Goal: Task Accomplishment & Management: Complete application form

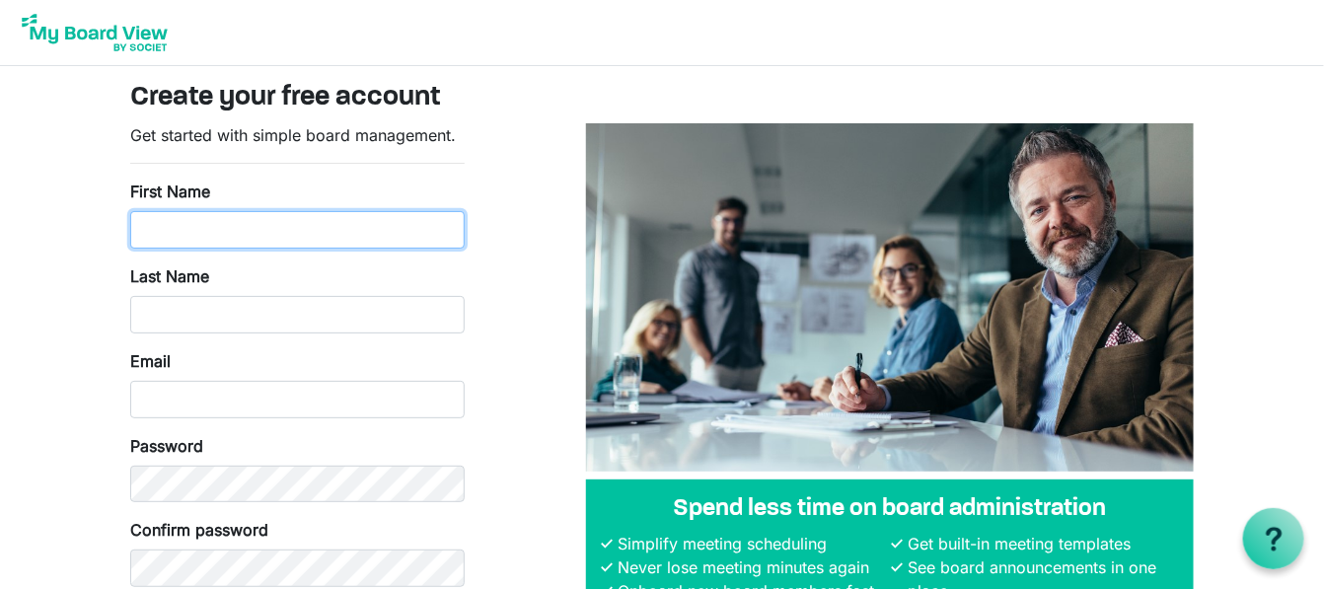
click at [188, 217] on input "First Name" at bounding box center [297, 230] width 335 height 38
type input "Nicole"
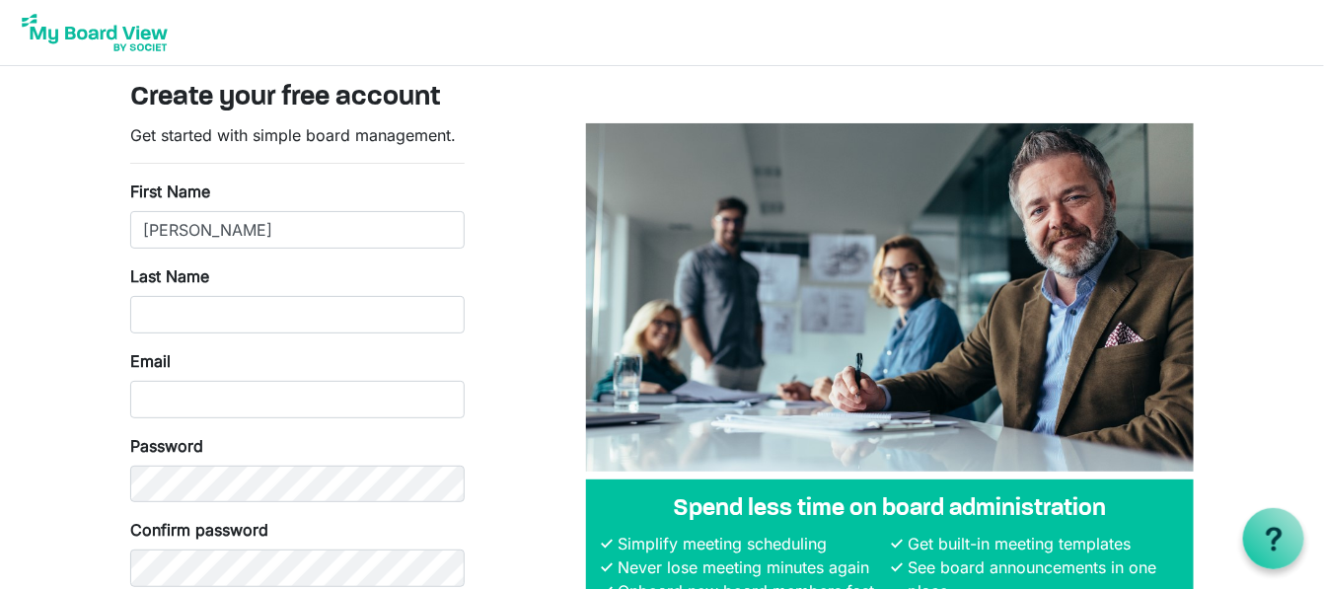
type input "Johnson"
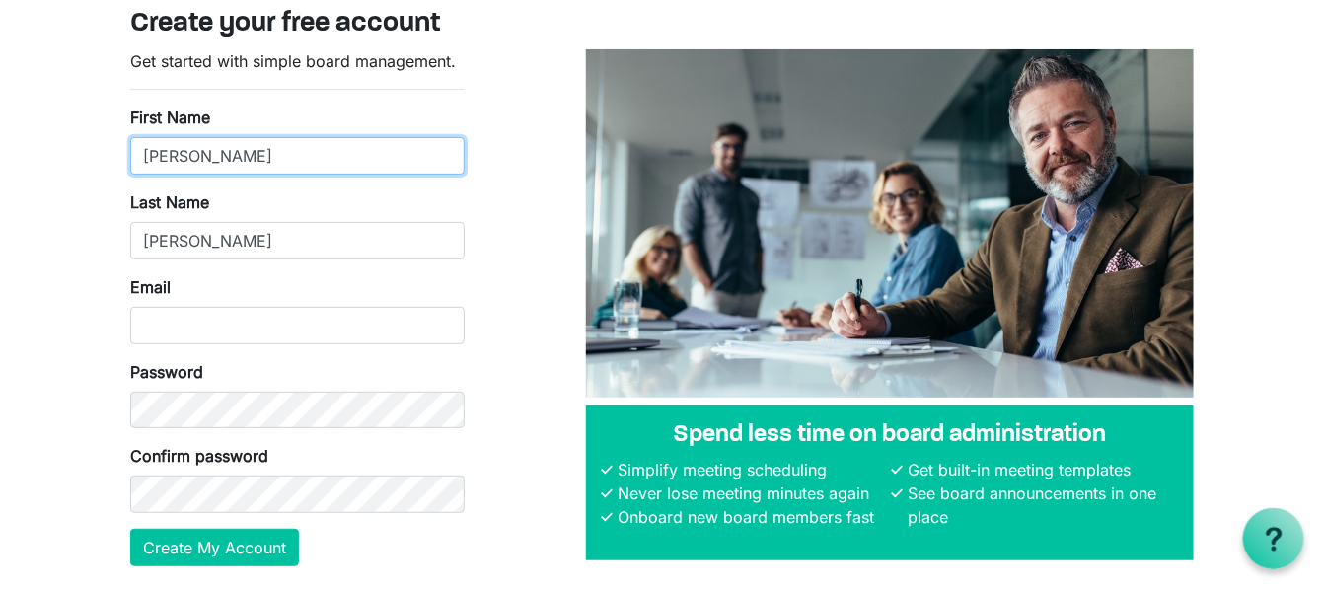
scroll to position [140, 0]
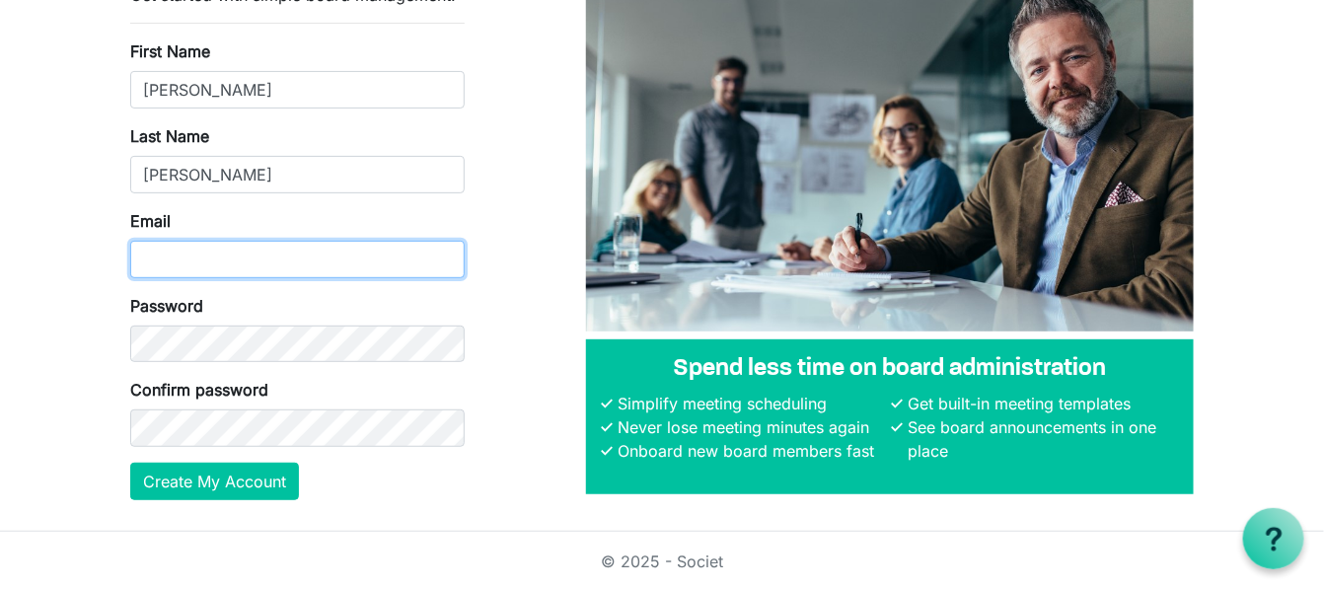
click at [219, 243] on input "Email" at bounding box center [297, 260] width 335 height 38
type input "[EMAIL_ADDRESS][DOMAIN_NAME]"
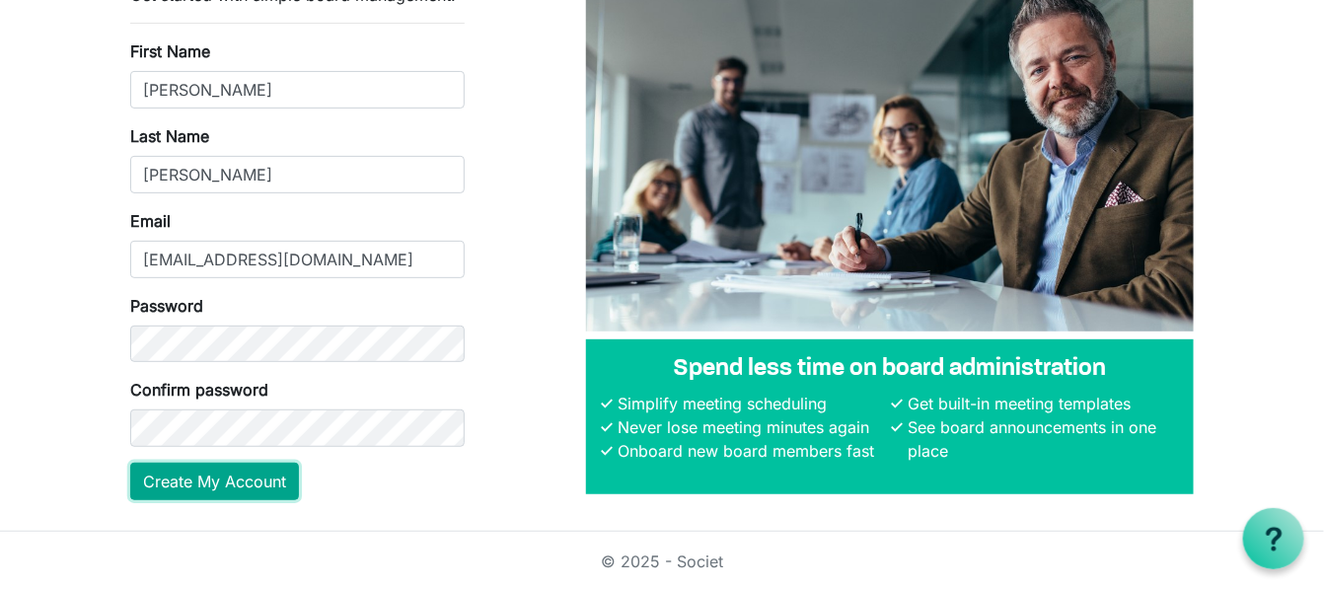
click at [228, 482] on button "Create My Account" at bounding box center [214, 482] width 169 height 38
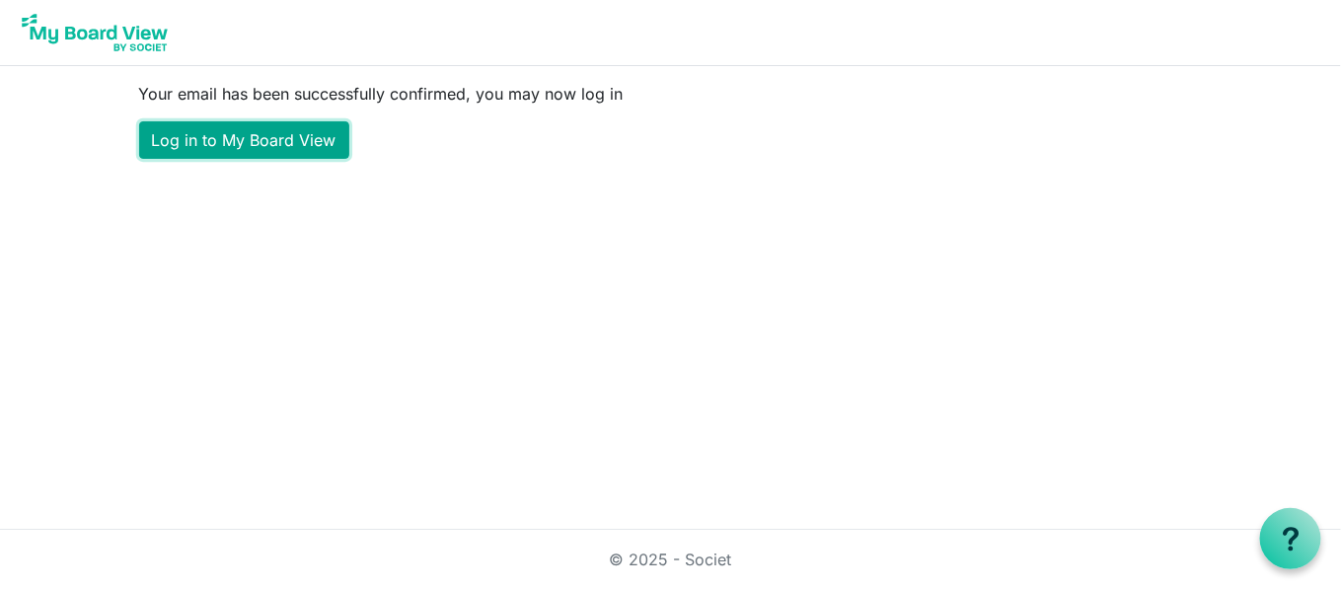
click at [308, 146] on link "Log in to My Board View" at bounding box center [244, 140] width 210 height 38
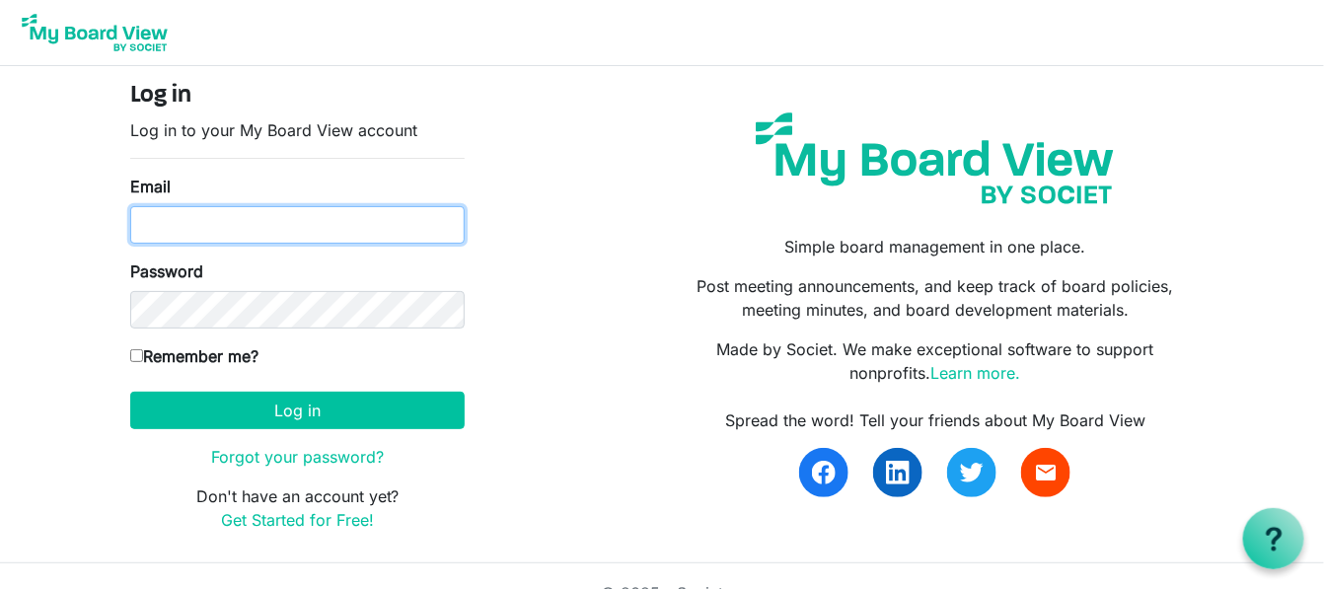
type input "nicolej161@gmail.com"
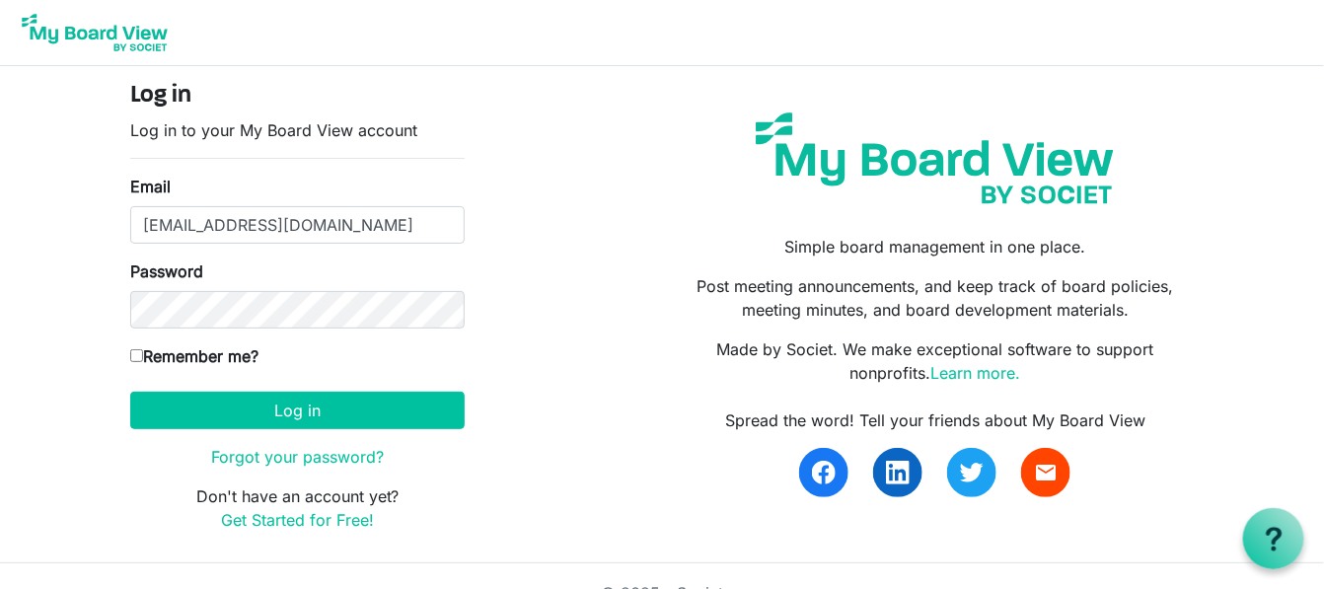
click at [132, 346] on label "Remember me?" at bounding box center [194, 356] width 128 height 24
click at [132, 349] on input "Remember me?" at bounding box center [136, 355] width 13 height 13
checkbox input "true"
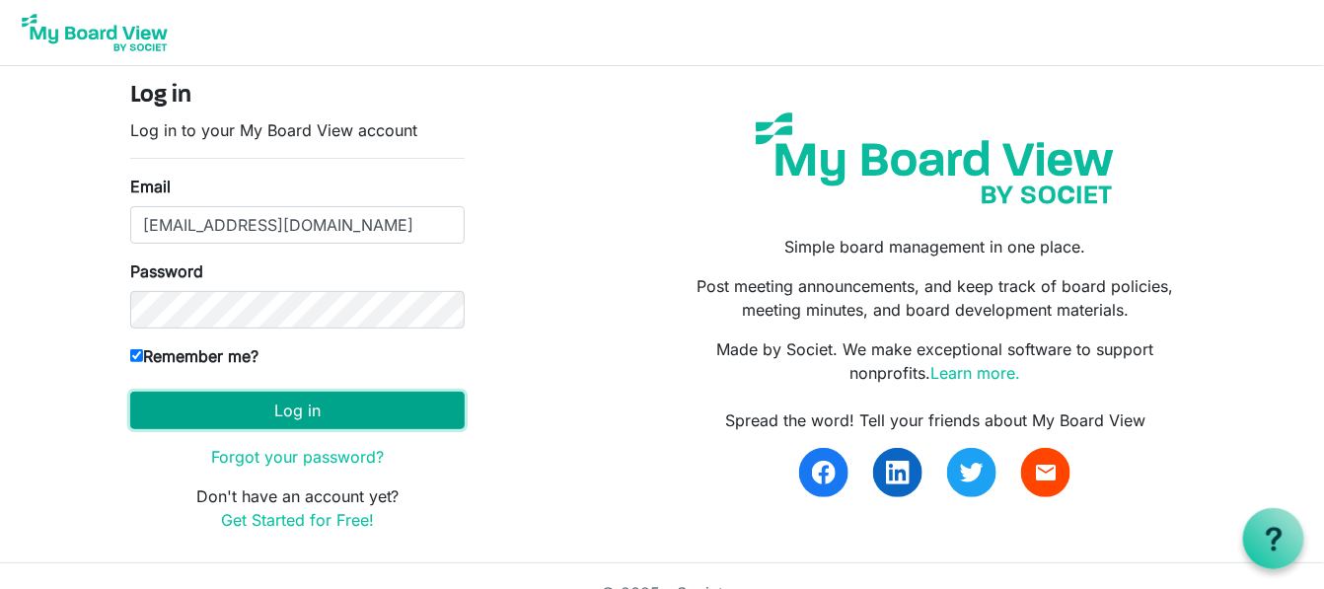
click at [207, 400] on button "Log in" at bounding box center [297, 411] width 335 height 38
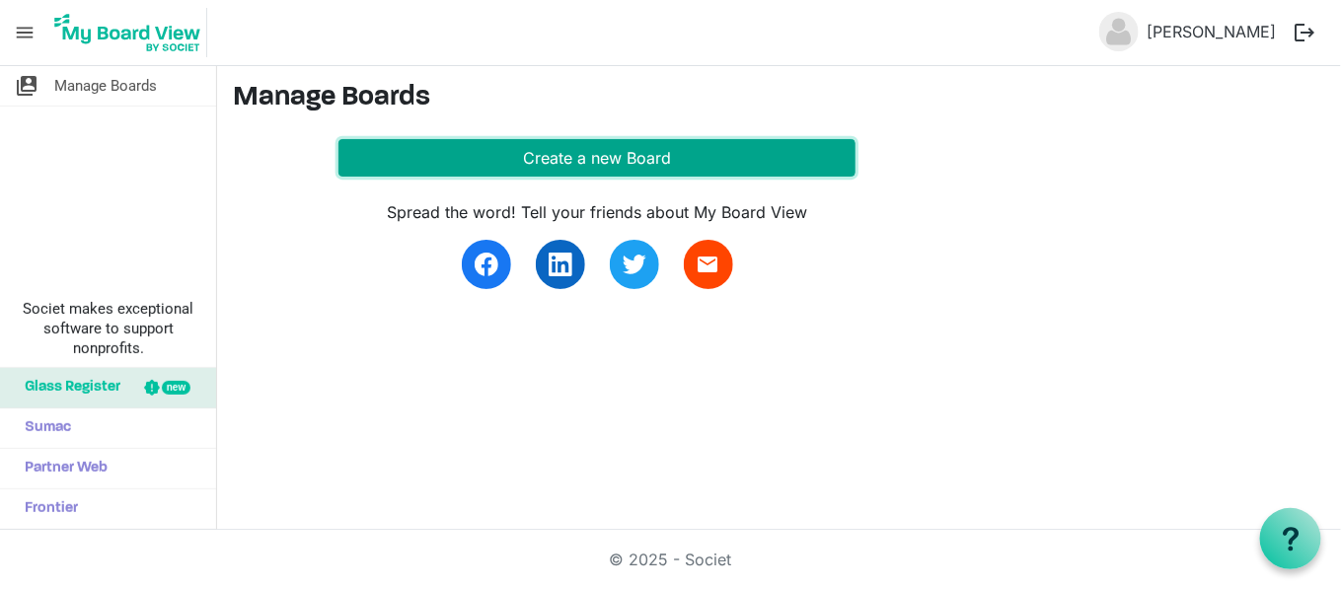
click at [589, 157] on button "Create a new Board" at bounding box center [596, 158] width 517 height 38
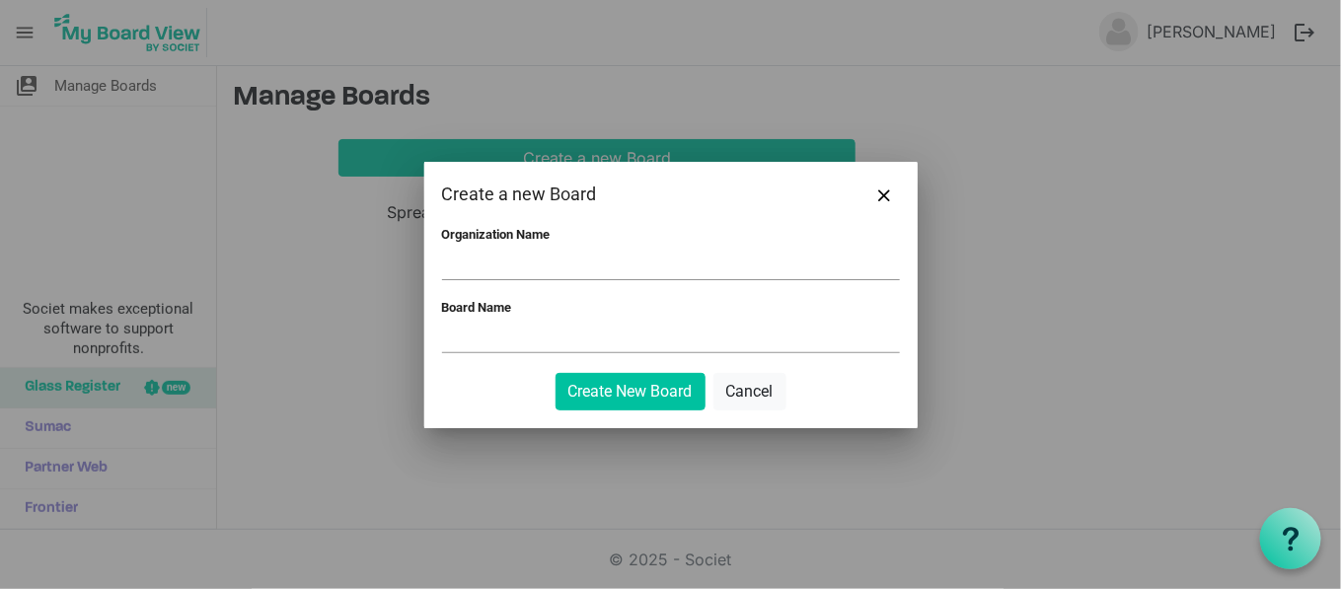
click at [530, 245] on div "Organization Name" at bounding box center [671, 255] width 458 height 57
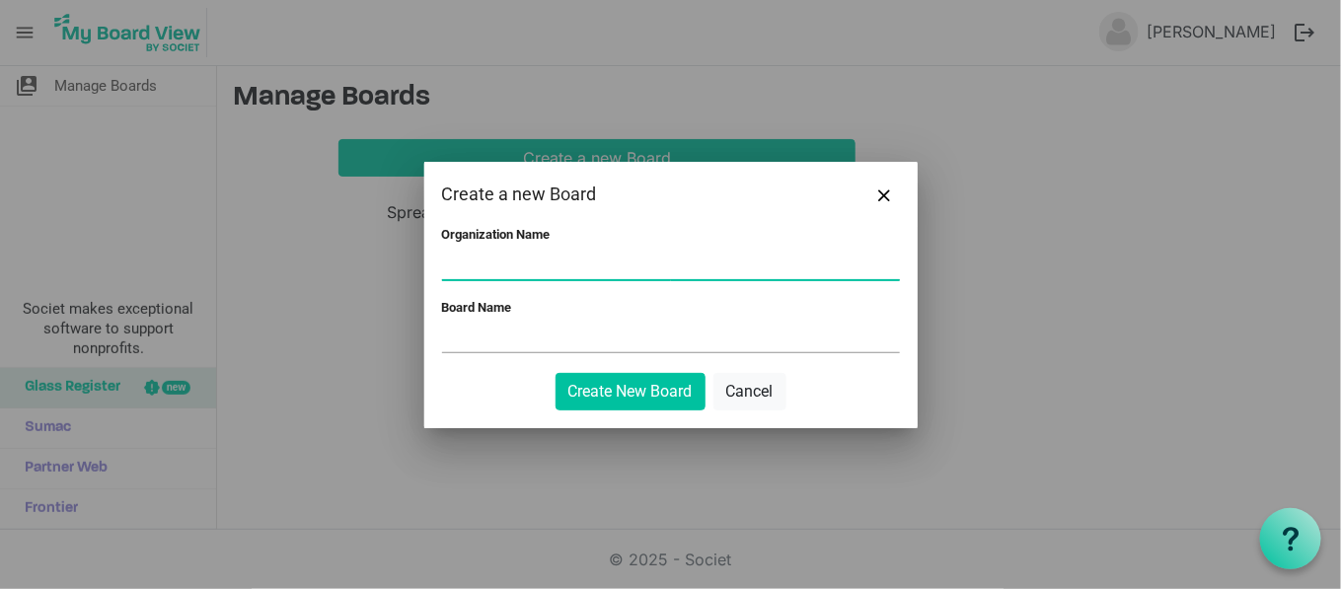
click at [554, 258] on input "Organization Name" at bounding box center [671, 265] width 458 height 30
type input "The Animal Agency"
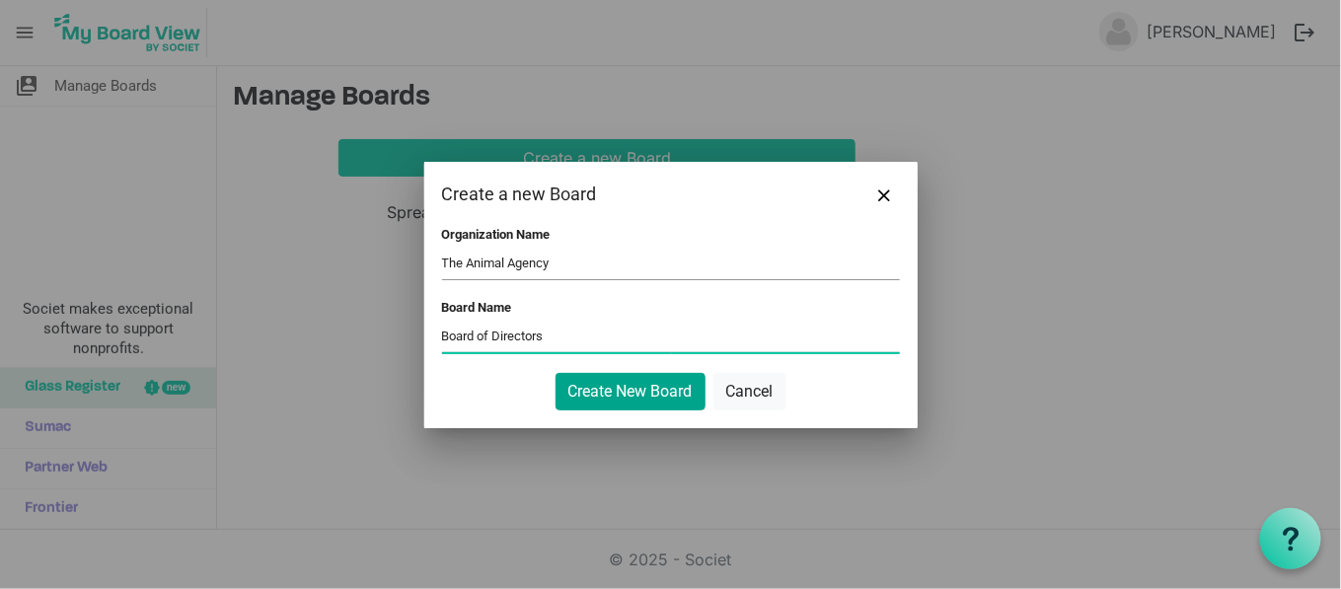
type input "Board of Directors"
click at [597, 393] on button "Create New Board" at bounding box center [631, 392] width 150 height 38
click at [636, 382] on button "Create New Board" at bounding box center [631, 392] width 150 height 38
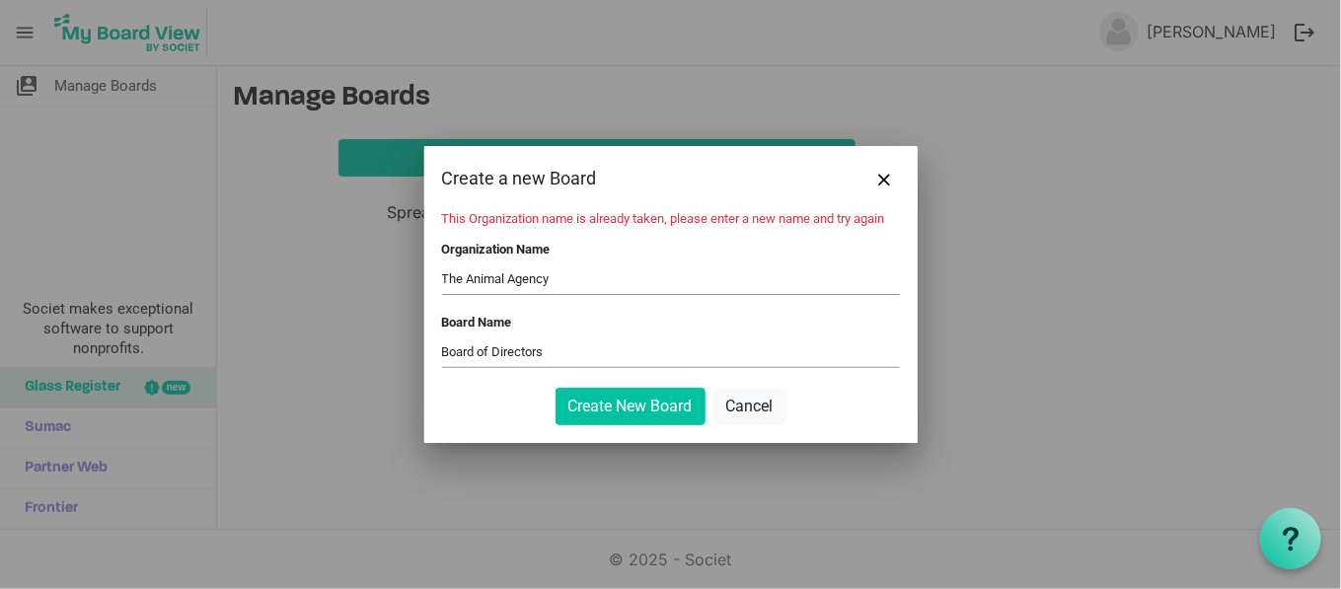
click at [615, 282] on input "The Animal Agency" at bounding box center [671, 279] width 458 height 30
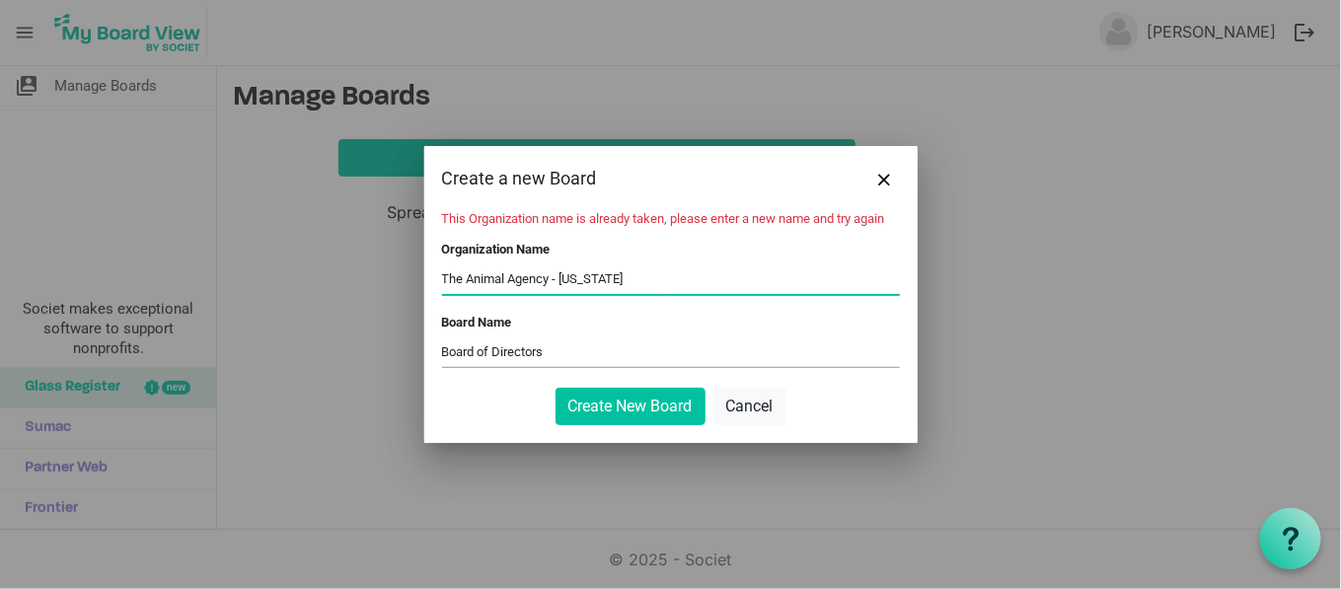
type input "The Animal Agency - Oregon"
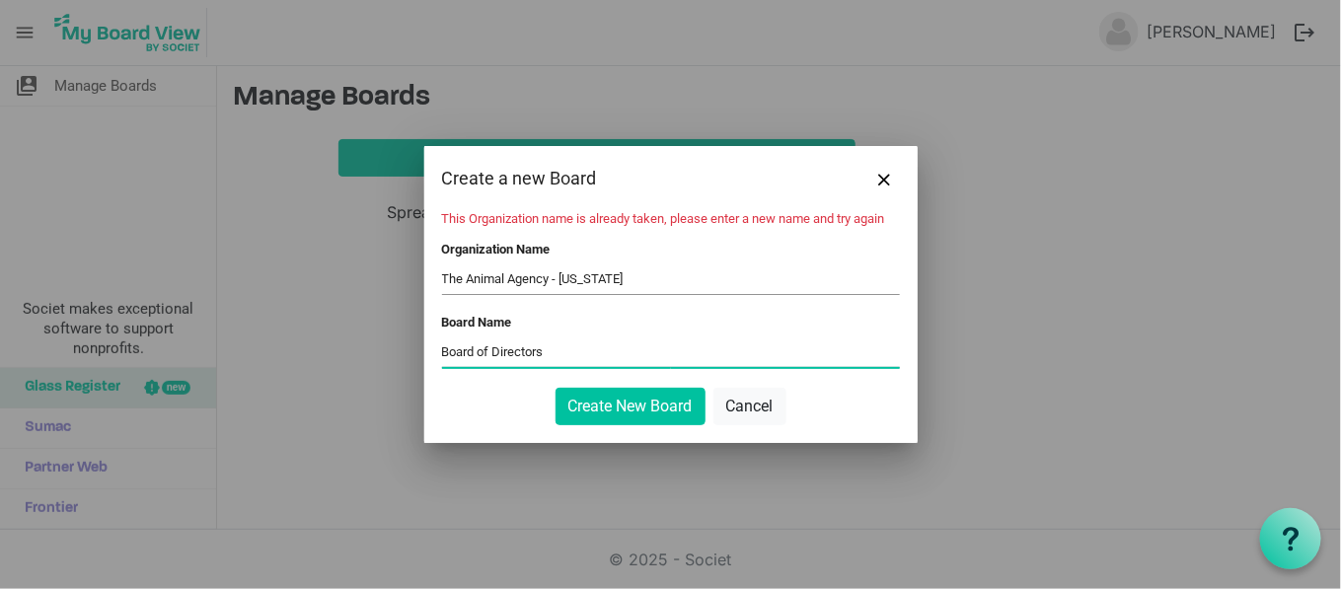
click at [596, 351] on input "Board of Directors" at bounding box center [671, 353] width 458 height 30
click at [618, 276] on input "The Animal Agency - Oregon" at bounding box center [671, 279] width 458 height 30
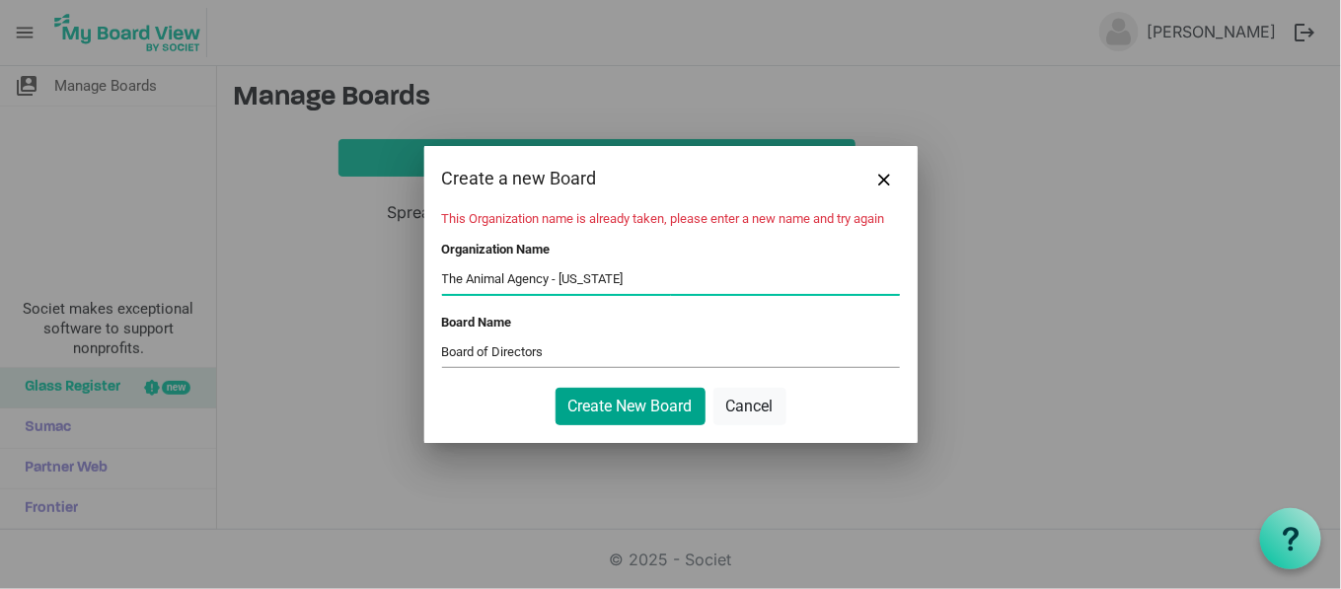
click at [658, 405] on button "Create New Board" at bounding box center [631, 407] width 150 height 38
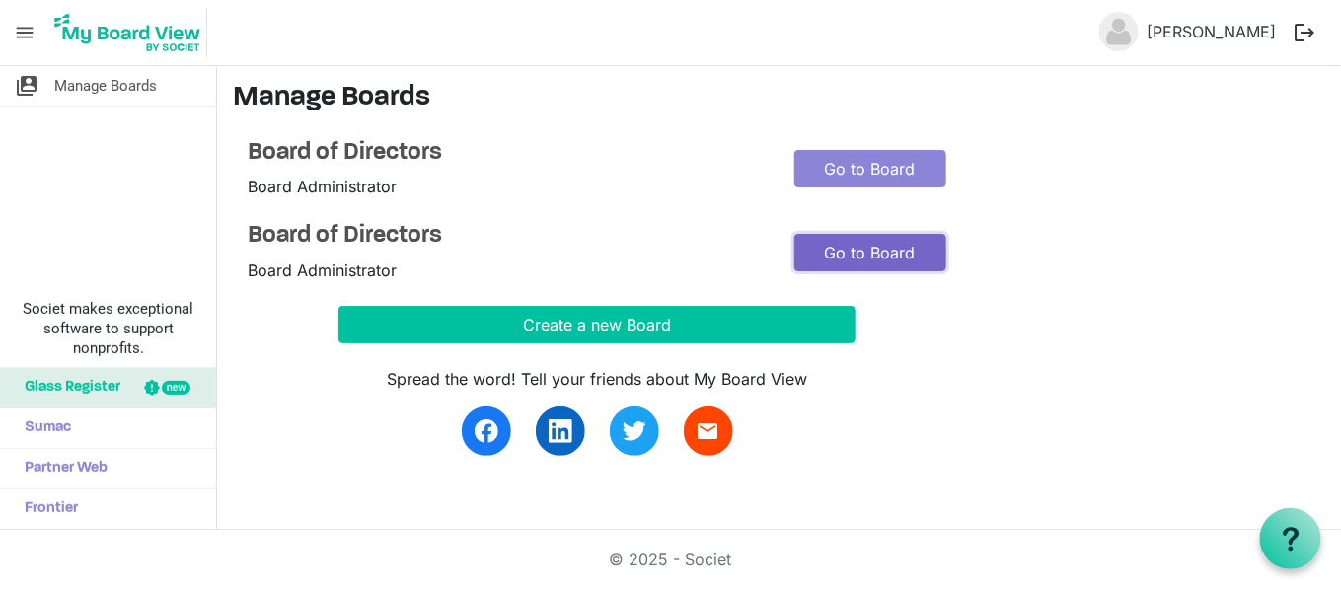
click at [863, 239] on link "Go to Board" at bounding box center [870, 253] width 153 height 38
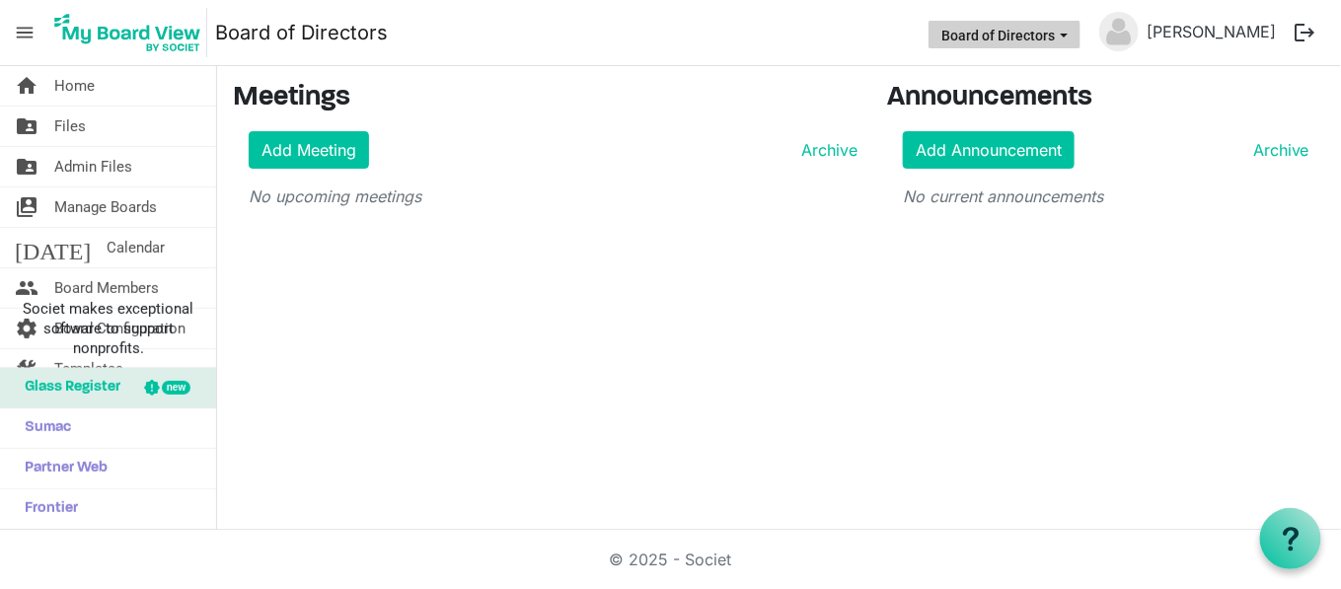
click at [1020, 38] on button "Board of Directors" at bounding box center [1005, 35] width 152 height 28
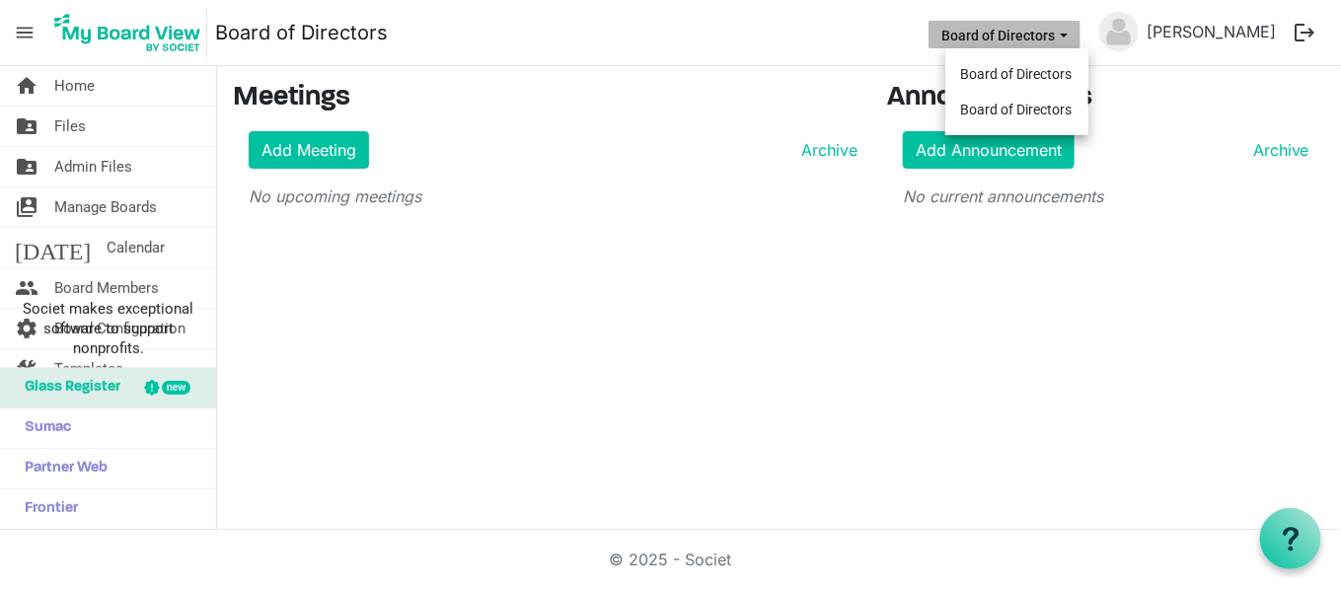
click at [1022, 38] on button "Board of Directors" at bounding box center [1005, 35] width 152 height 28
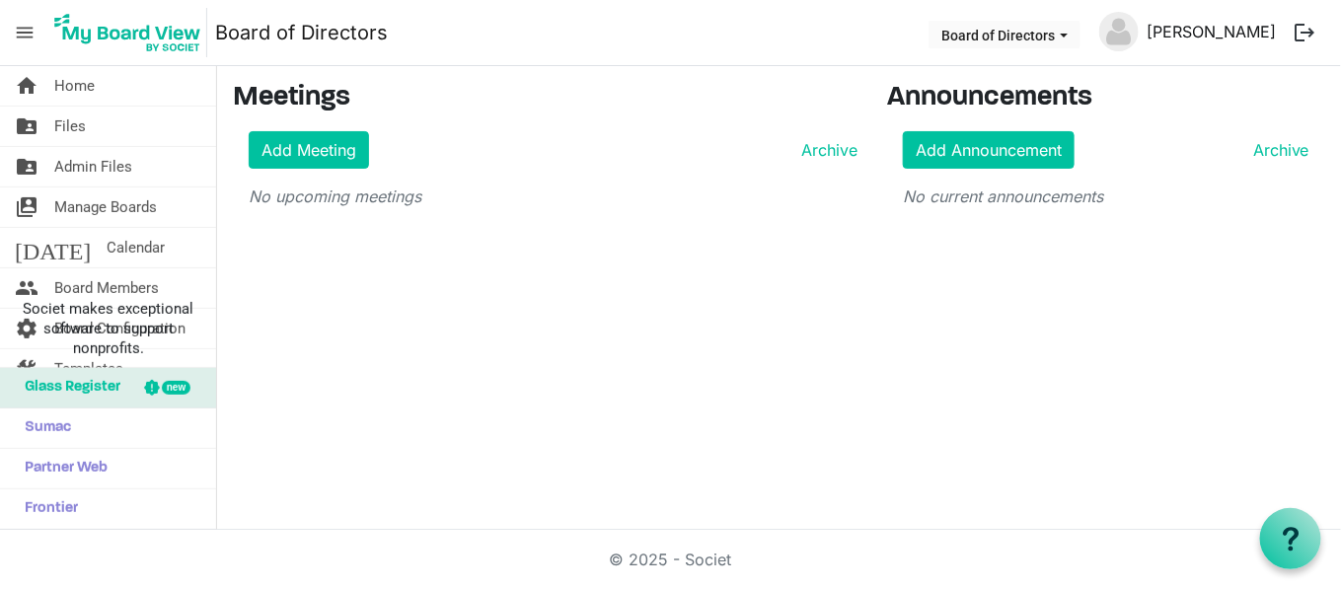
click at [1191, 33] on link "Nicole Johnson" at bounding box center [1211, 31] width 145 height 39
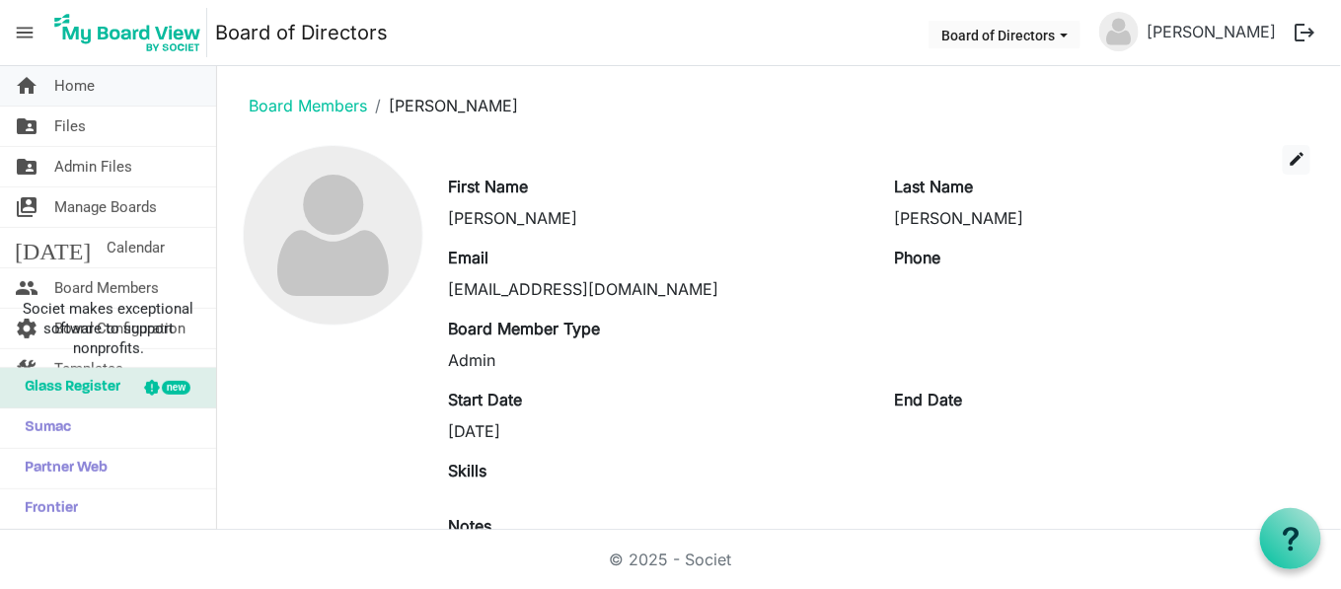
click at [89, 81] on span "Home" at bounding box center [74, 85] width 40 height 39
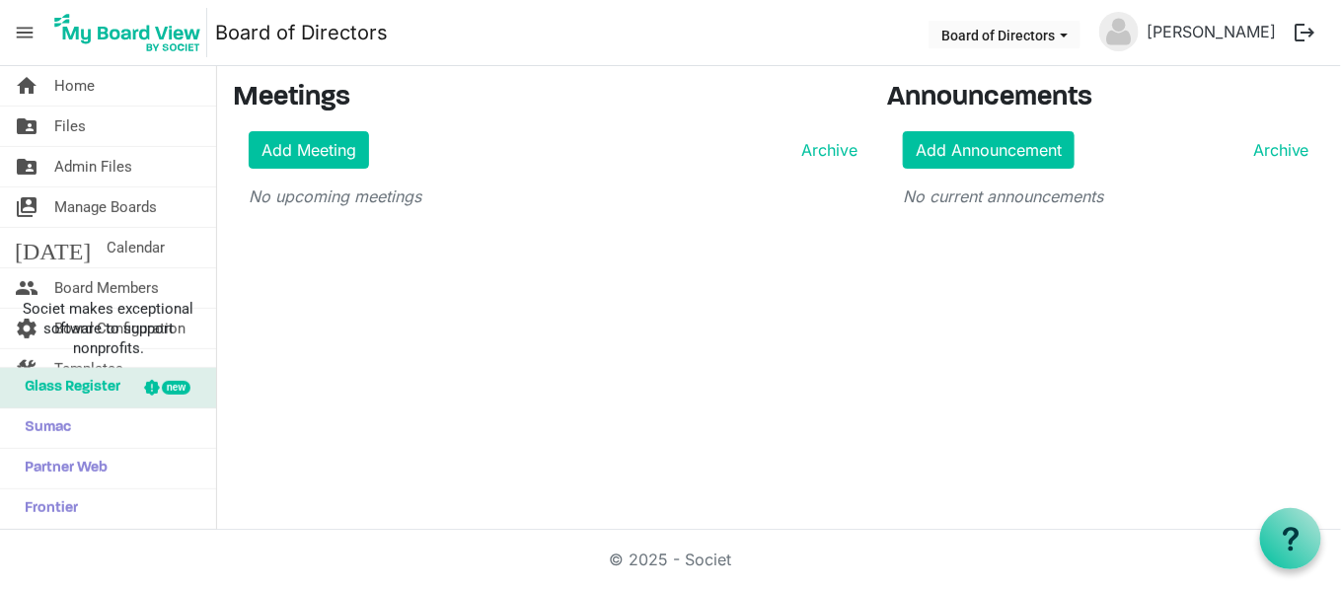
click at [21, 31] on span "menu" at bounding box center [25, 33] width 38 height 38
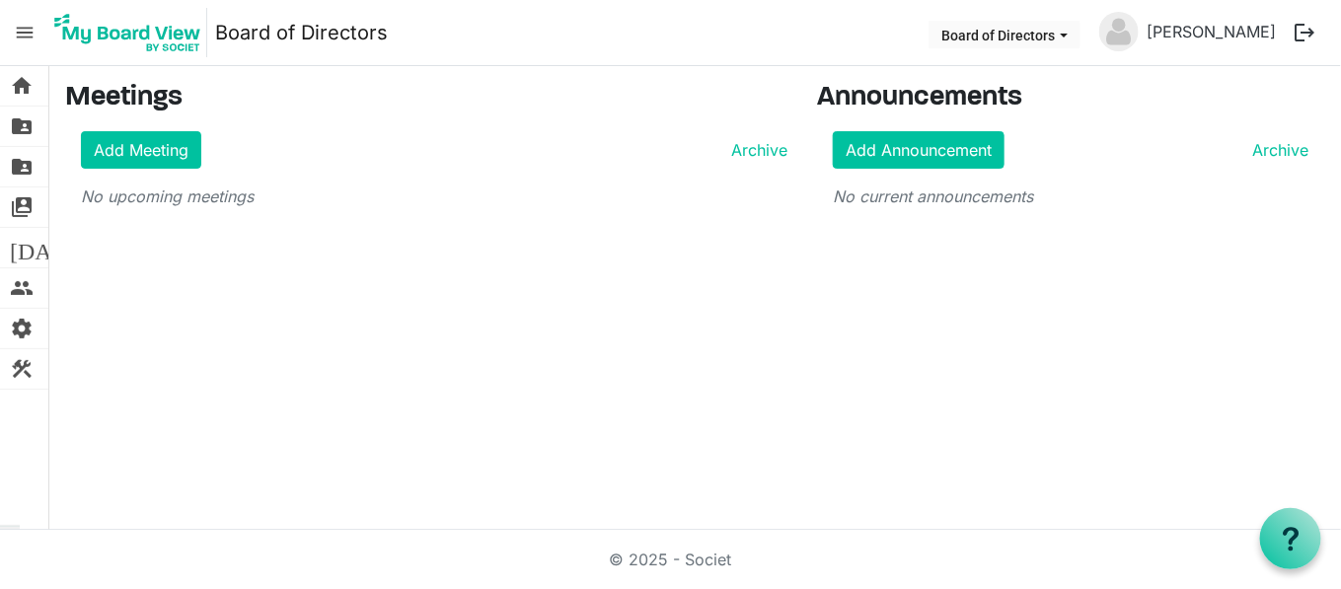
click at [27, 27] on span "menu" at bounding box center [25, 33] width 38 height 38
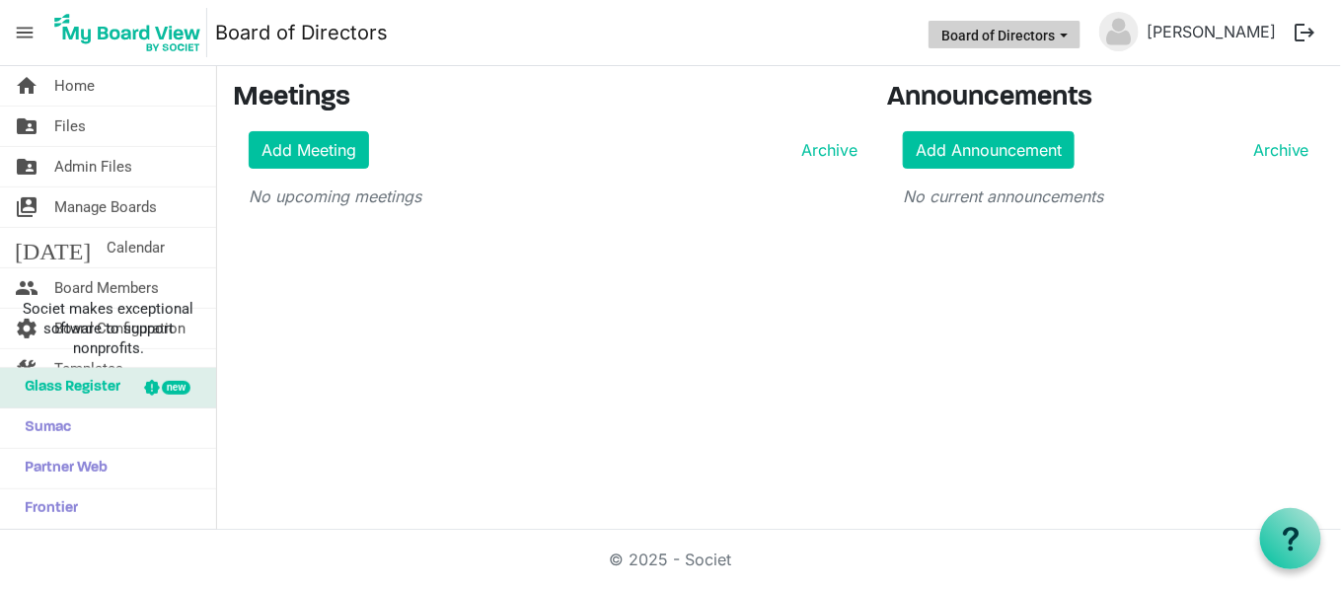
click at [957, 40] on button "Board of Directors" at bounding box center [1005, 35] width 152 height 28
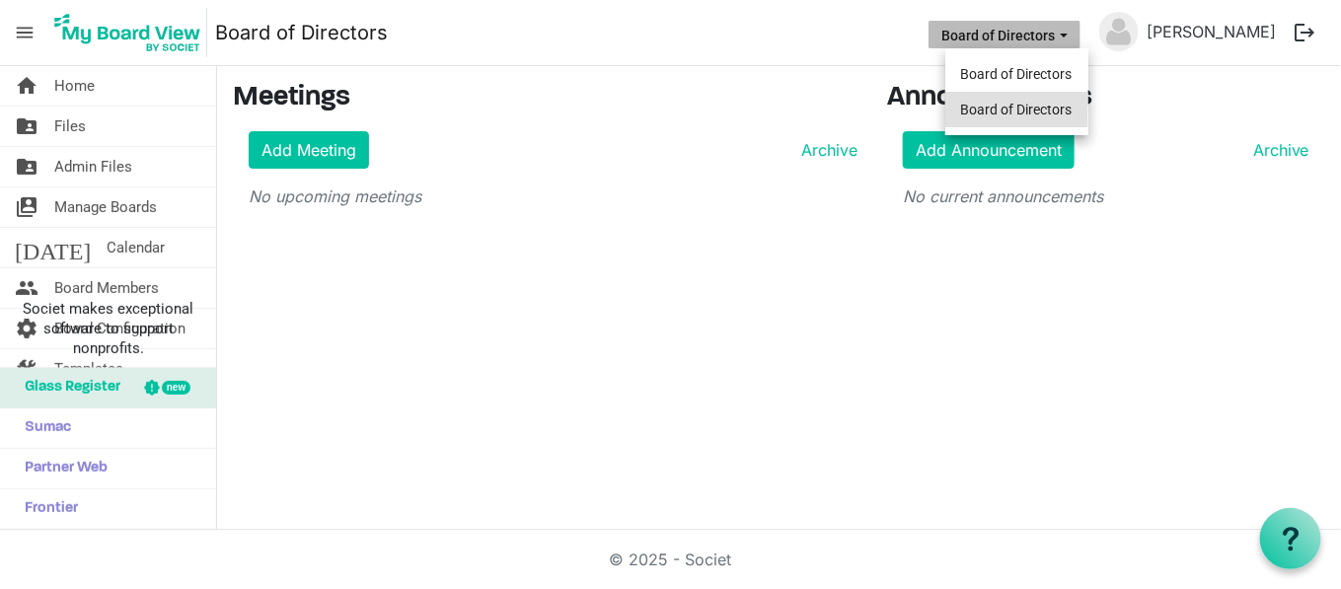
click at [993, 105] on li "Board of Directors" at bounding box center [1016, 110] width 143 height 36
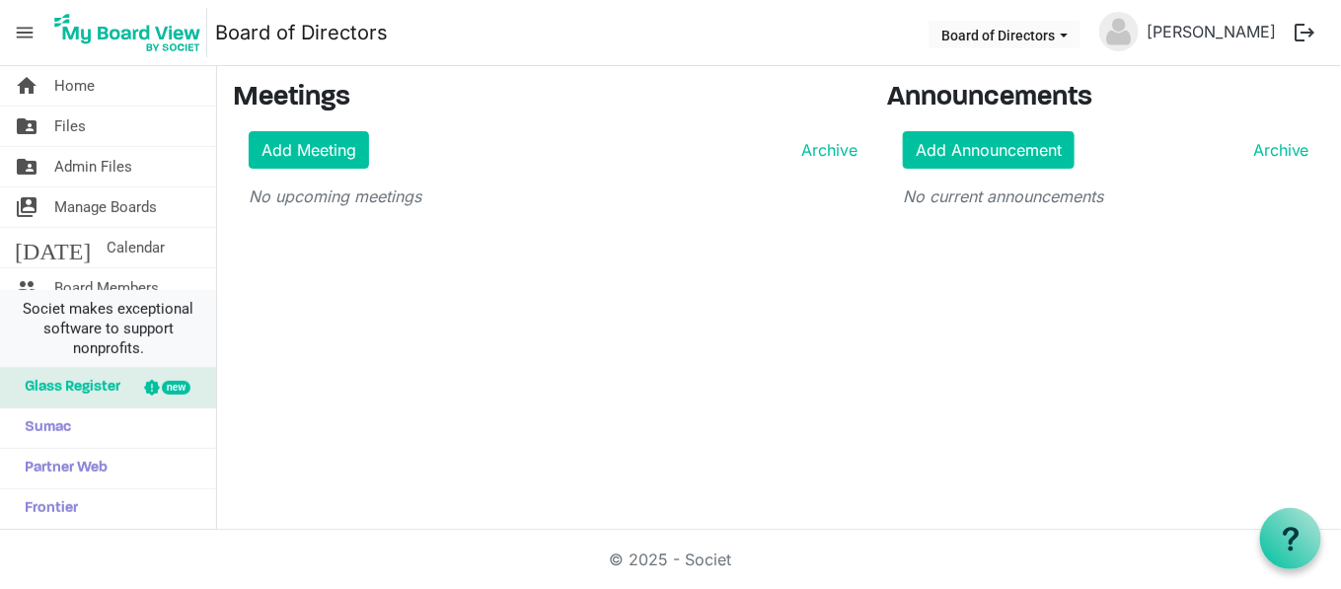
click at [162, 325] on span "Societ makes exceptional software to support nonprofits." at bounding box center [108, 328] width 198 height 59
click at [144, 389] on div at bounding box center [152, 388] width 16 height 16
click at [110, 243] on span "Calendar" at bounding box center [136, 247] width 58 height 39
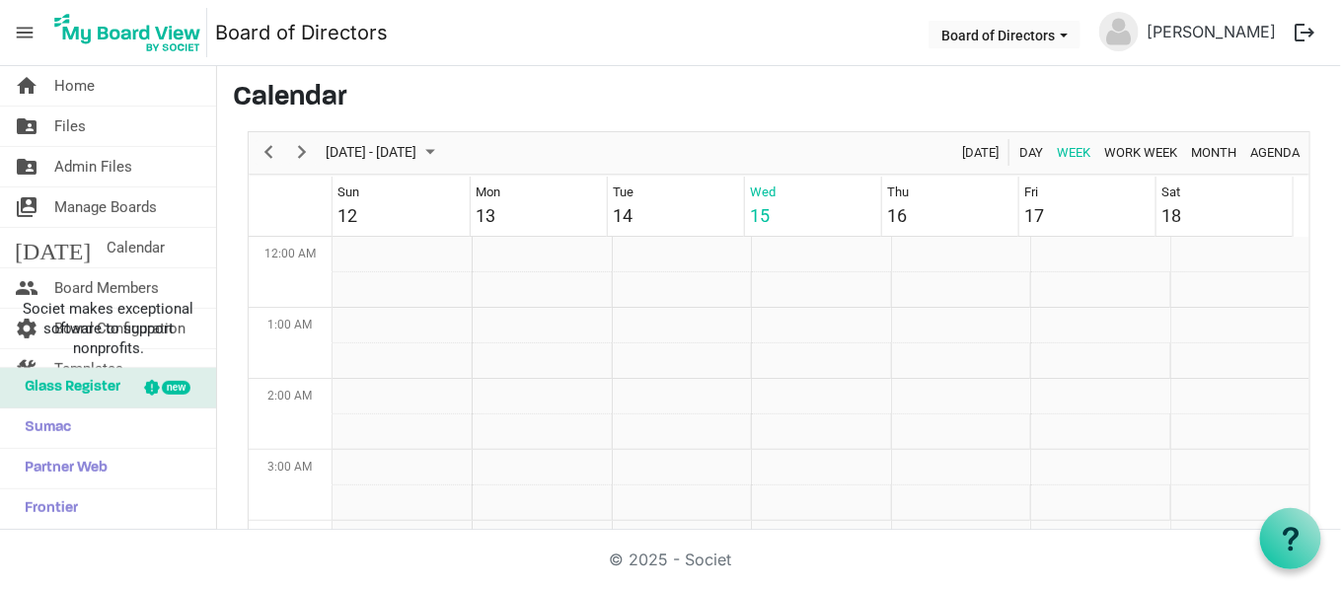
click at [114, 285] on span "Board Members" at bounding box center [106, 287] width 105 height 39
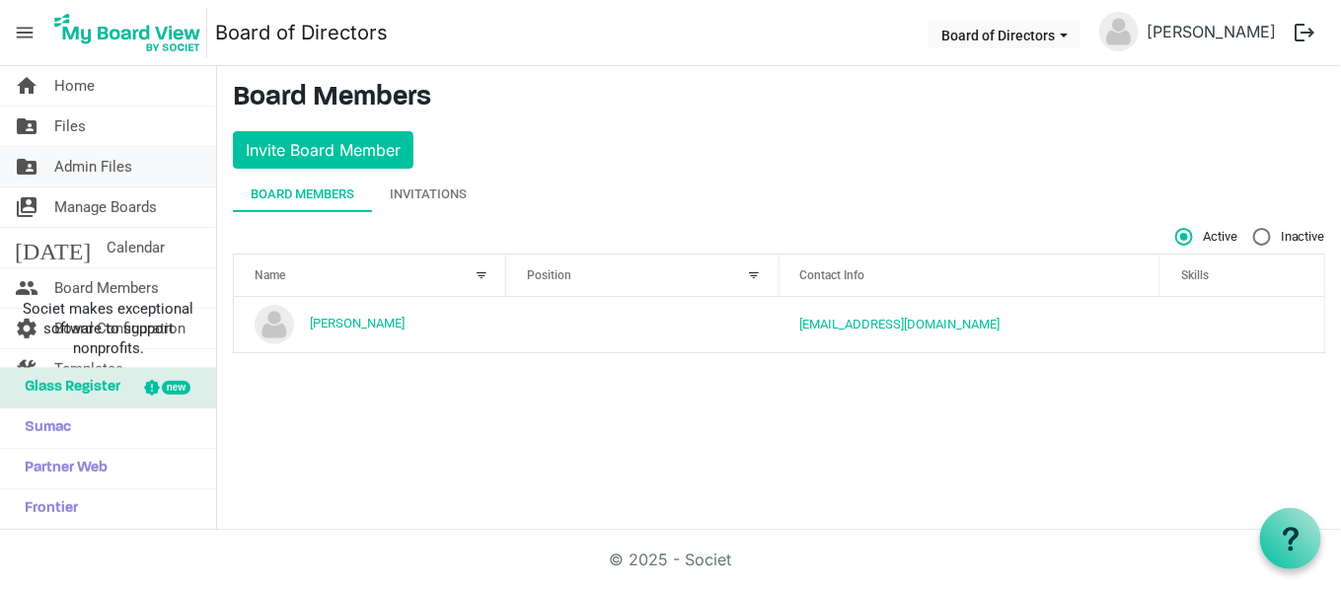
click at [110, 184] on span "Admin Files" at bounding box center [93, 166] width 78 height 39
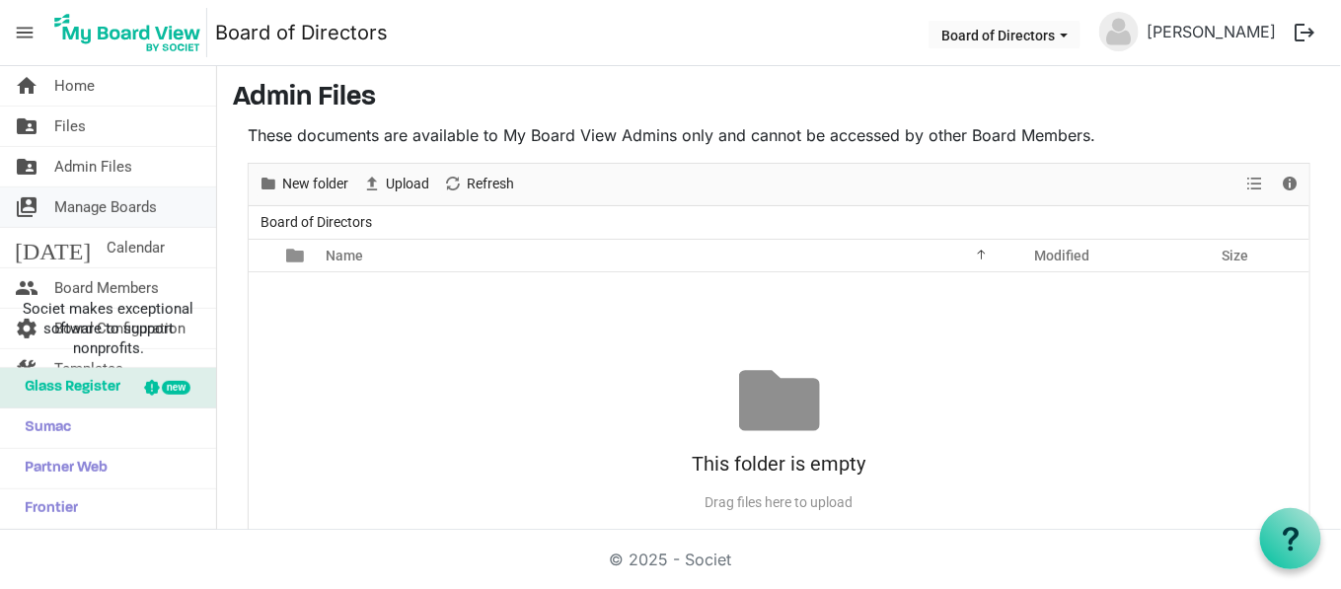
click at [113, 205] on span "Manage Boards" at bounding box center [105, 207] width 103 height 39
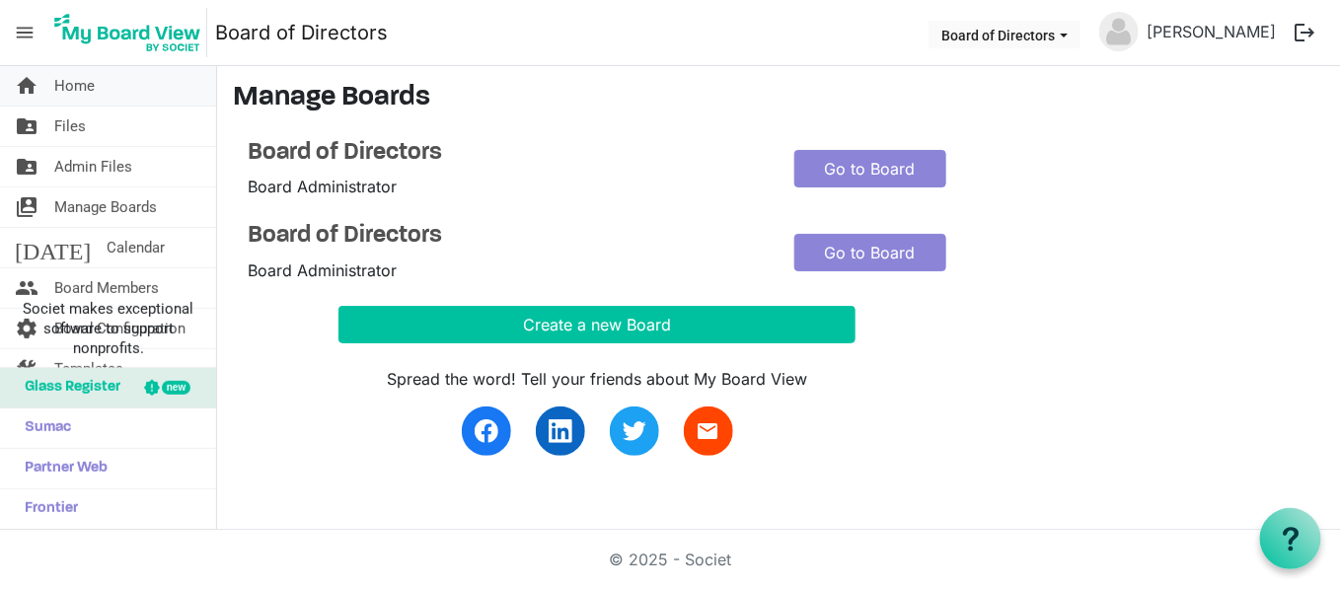
click at [155, 76] on link "home Home" at bounding box center [108, 85] width 216 height 39
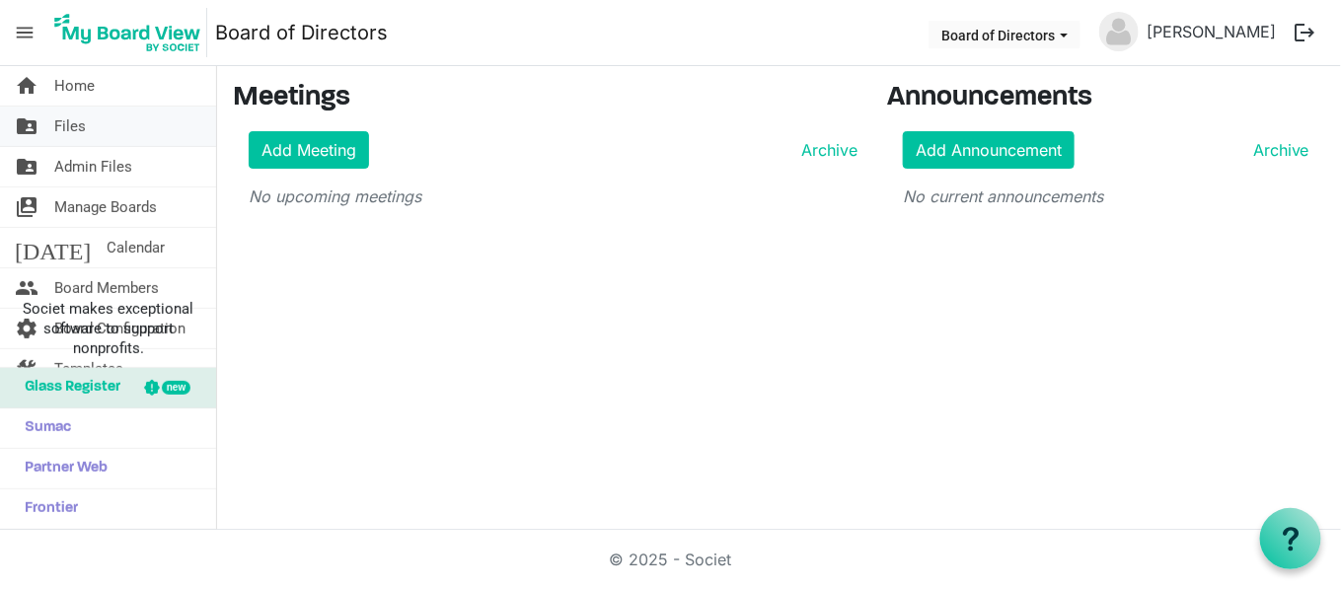
click at [61, 135] on span "Files" at bounding box center [70, 126] width 32 height 39
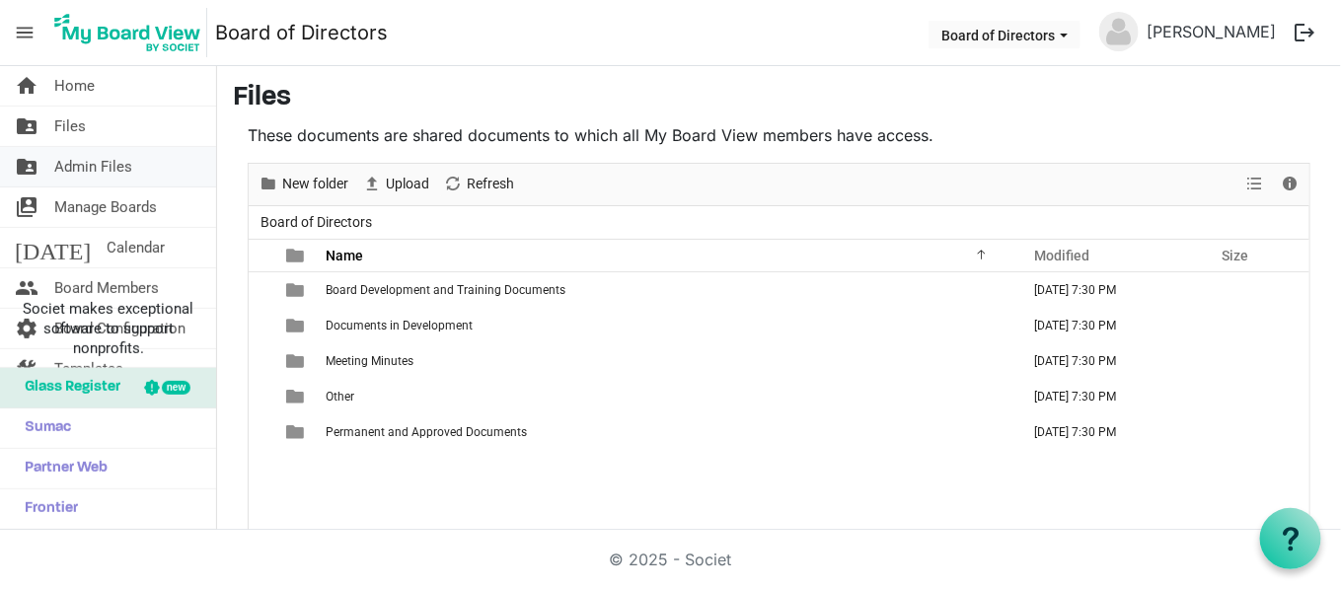
click at [147, 162] on link "folder_shared Admin Files" at bounding box center [108, 166] width 216 height 39
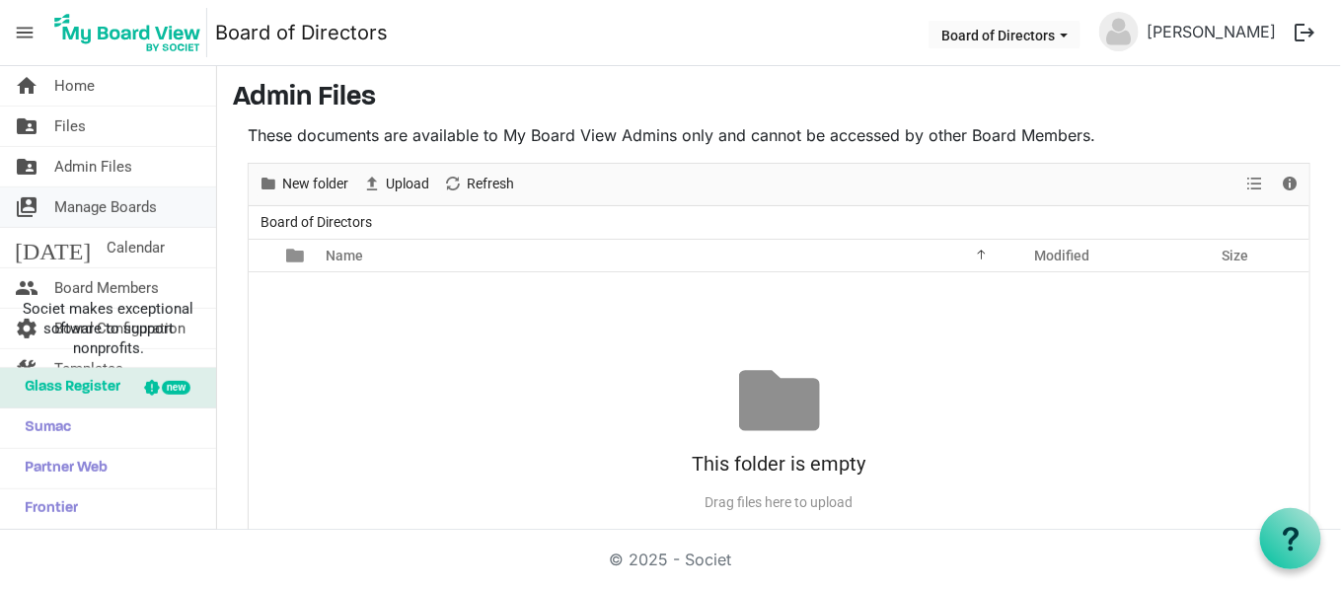
click at [135, 205] on span "Manage Boards" at bounding box center [105, 207] width 103 height 39
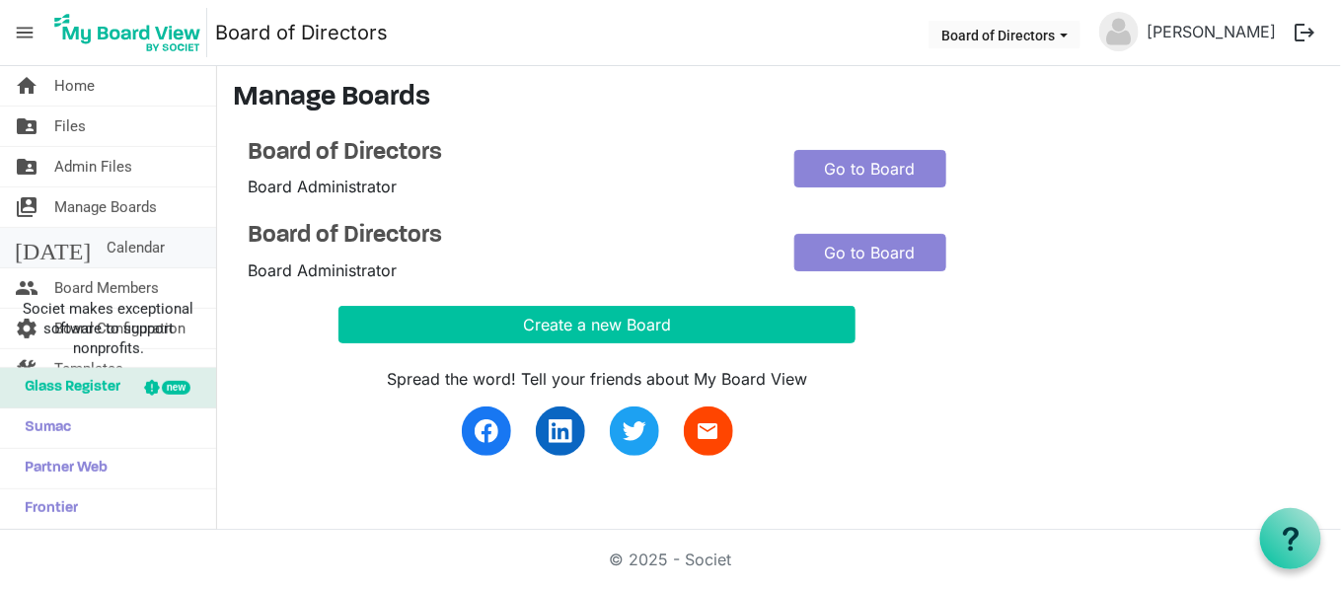
click at [133, 229] on link "today Calendar" at bounding box center [108, 247] width 216 height 39
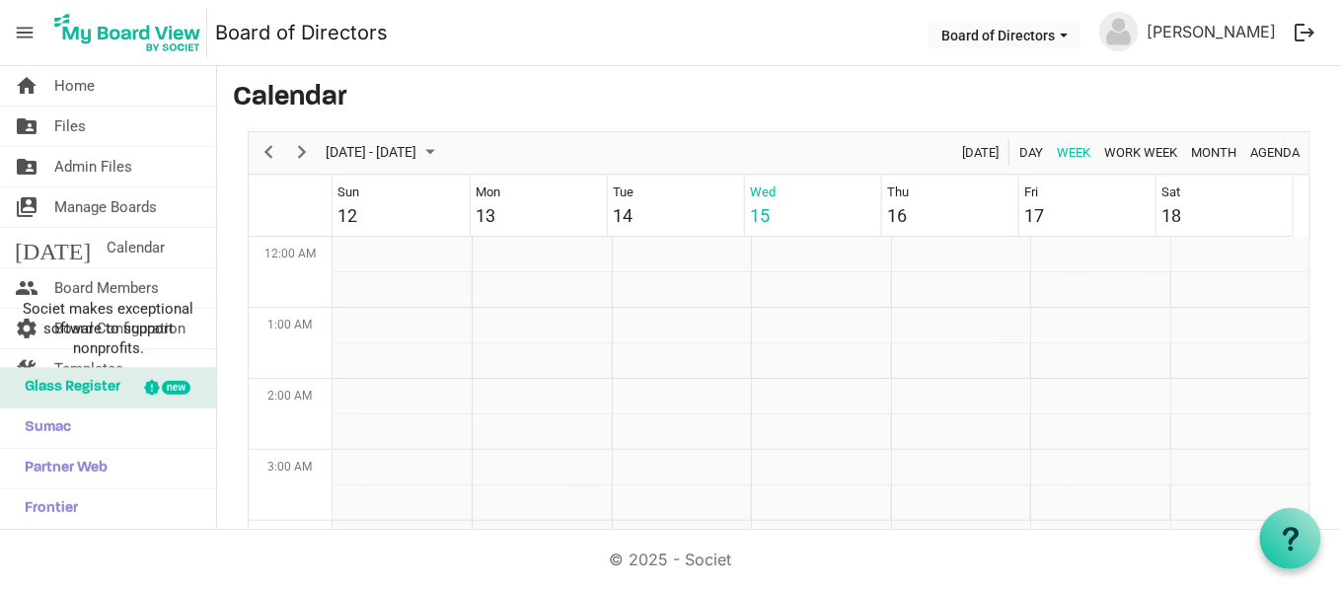
scroll to position [639, 0]
click at [19, 12] on nav "menu Board of Directors Board of Directors Nicole Johnson logout" at bounding box center [670, 33] width 1341 height 66
click at [19, 19] on span "menu" at bounding box center [25, 33] width 38 height 38
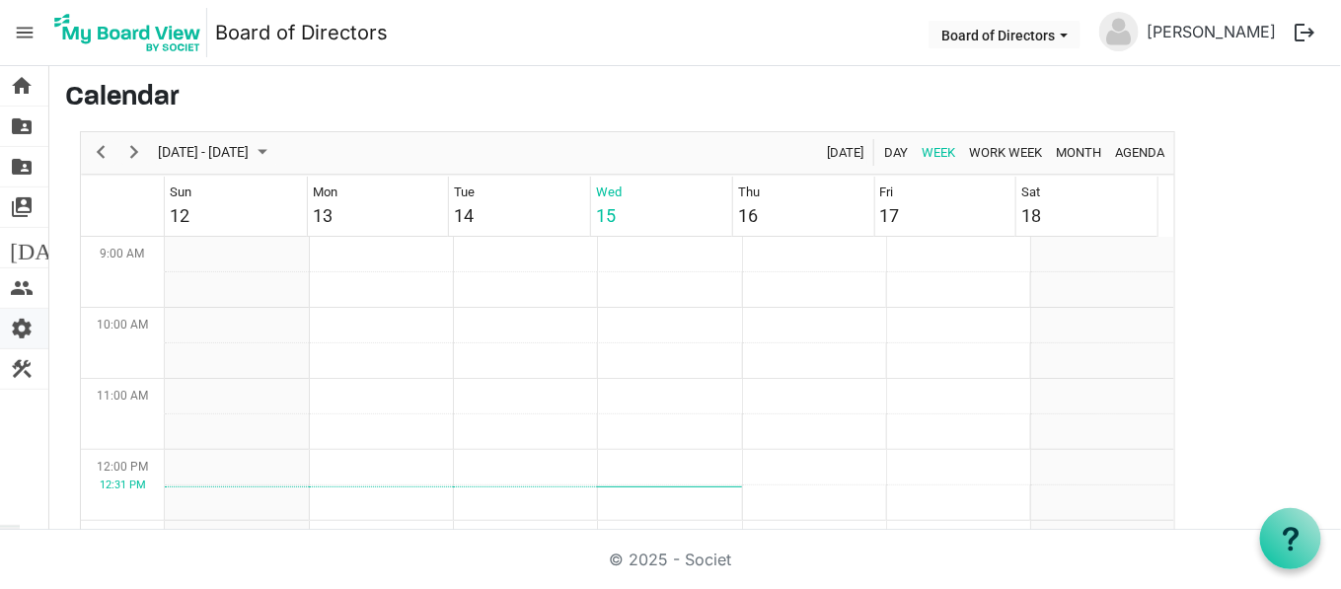
click at [24, 329] on span "settings" at bounding box center [22, 328] width 24 height 39
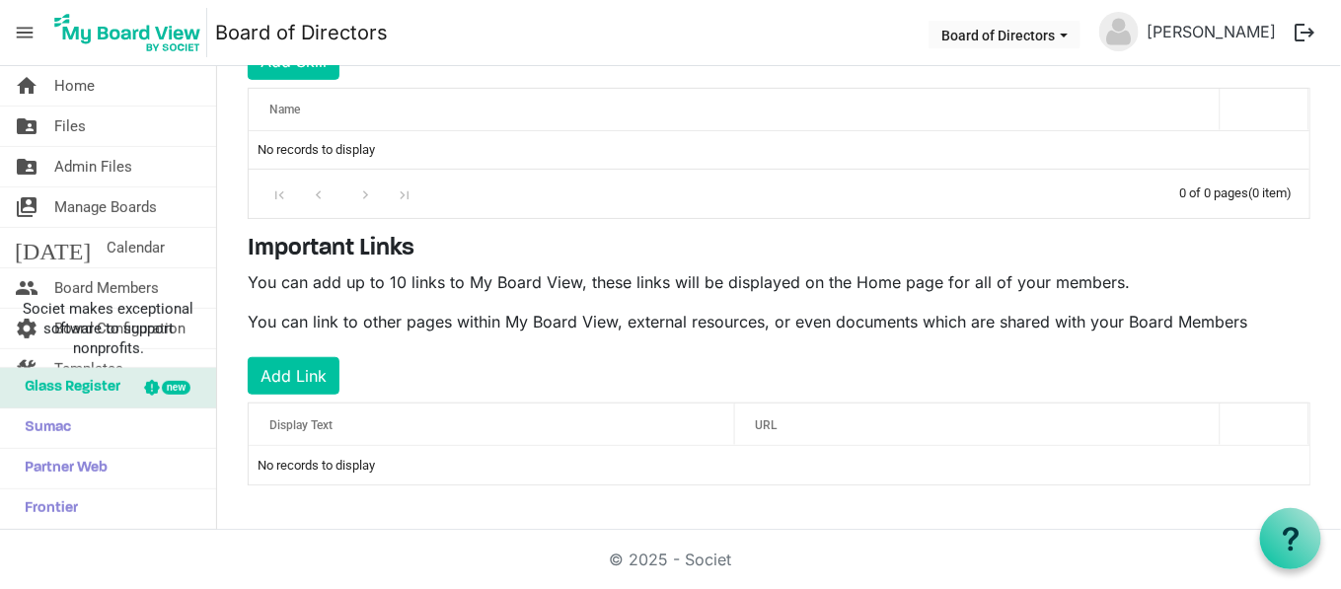
scroll to position [366, 0]
click at [26, 23] on span "menu" at bounding box center [25, 33] width 38 height 38
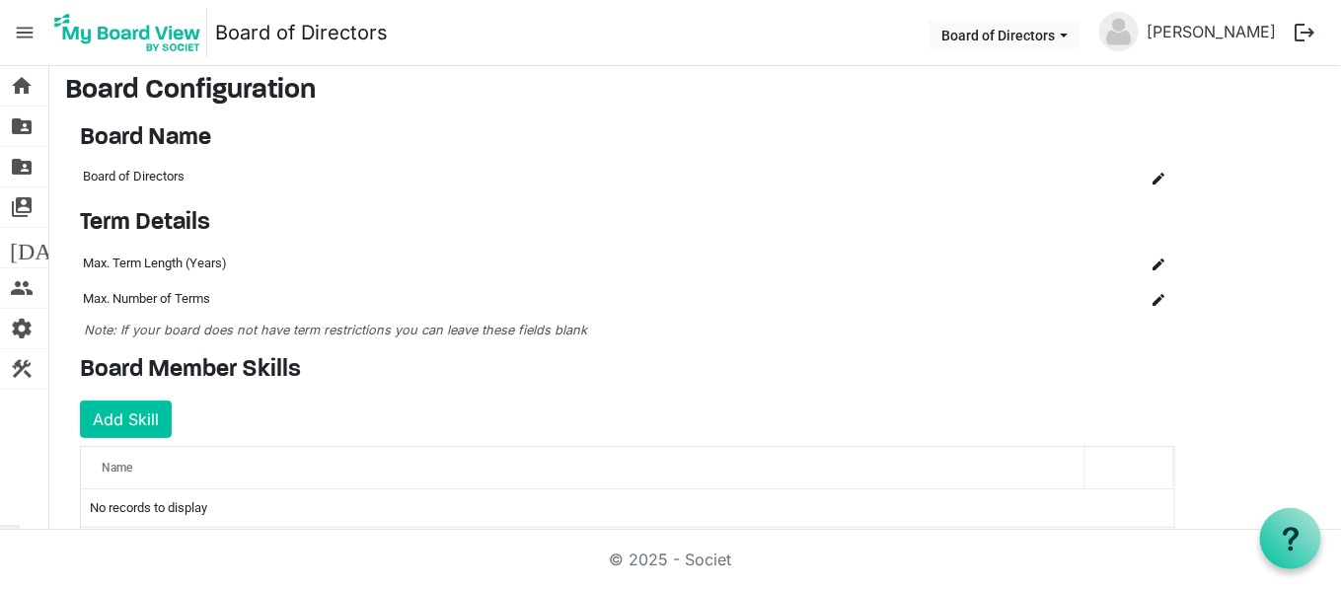
scroll to position [0, 0]
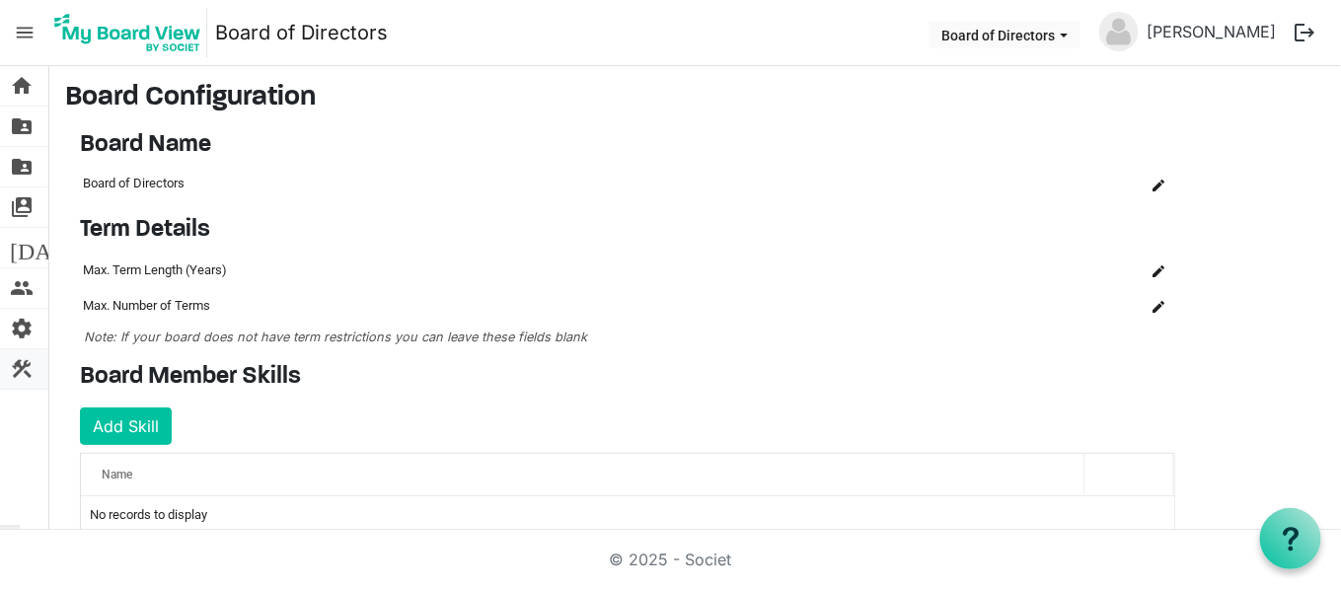
click at [17, 360] on span "construction" at bounding box center [22, 368] width 24 height 39
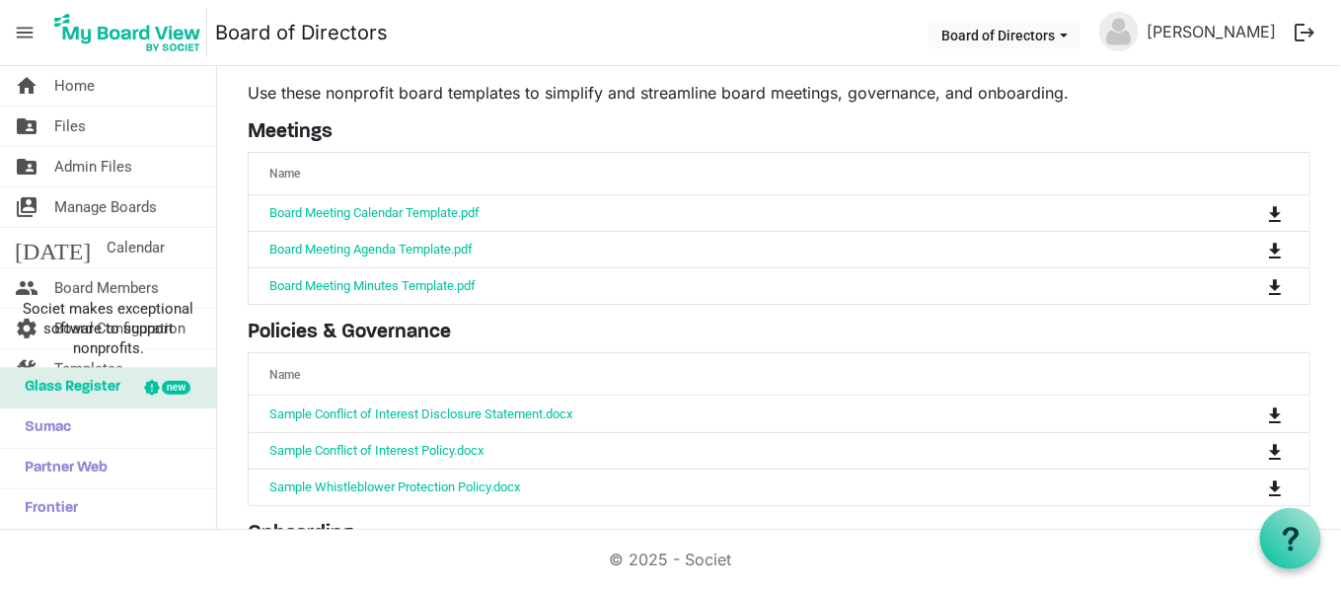
scroll to position [73, 0]
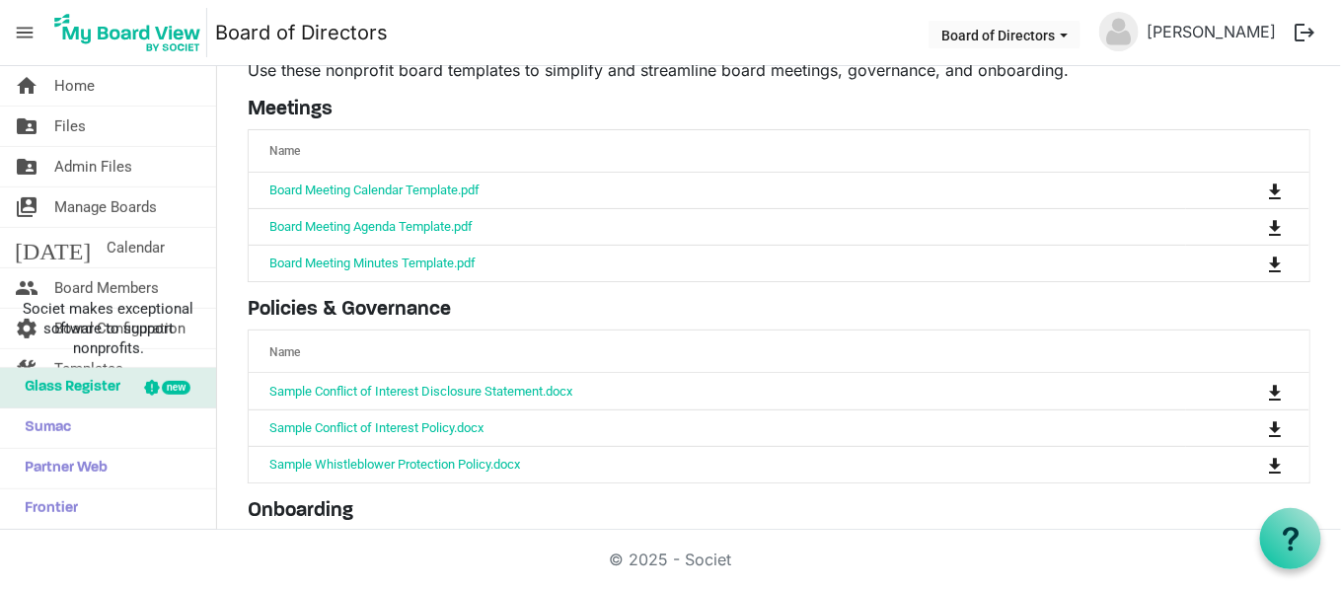
click at [14, 14] on span "menu" at bounding box center [25, 33] width 38 height 38
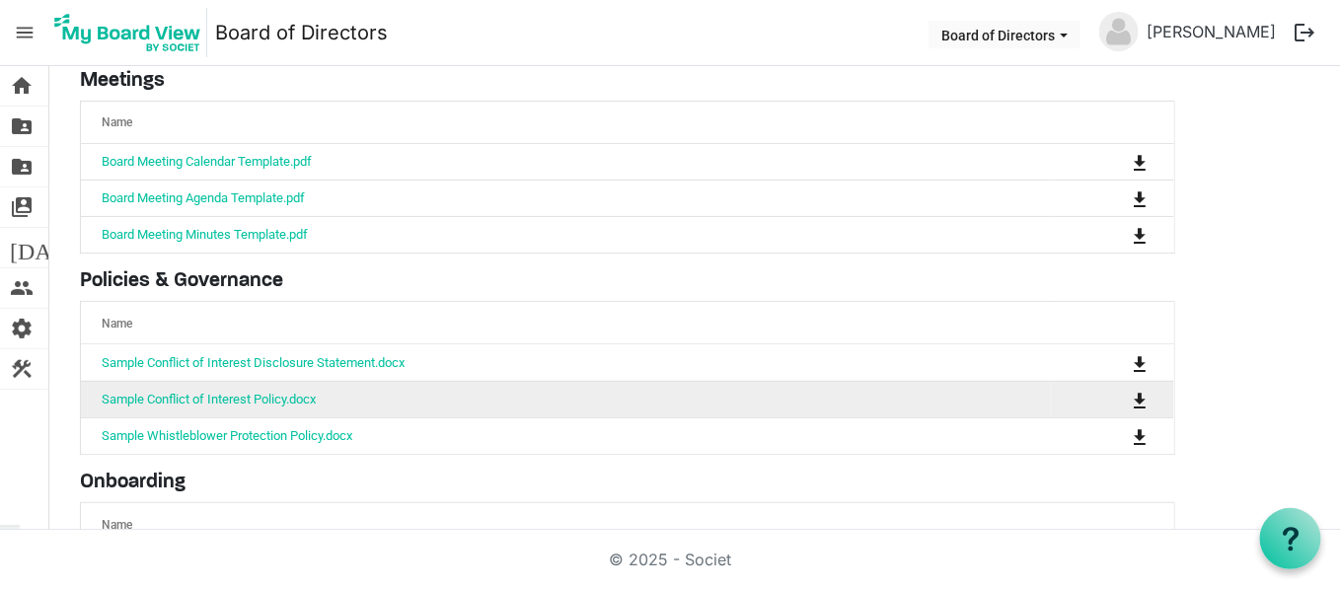
scroll to position [0, 0]
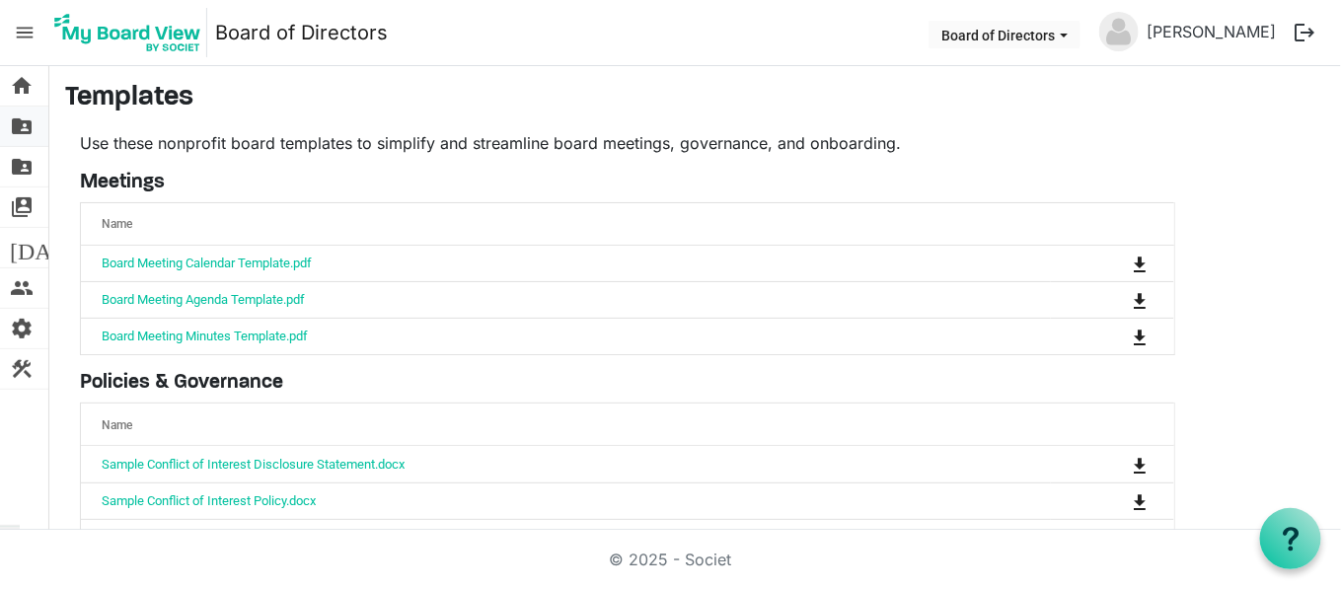
click at [29, 123] on span "folder_shared" at bounding box center [22, 126] width 24 height 39
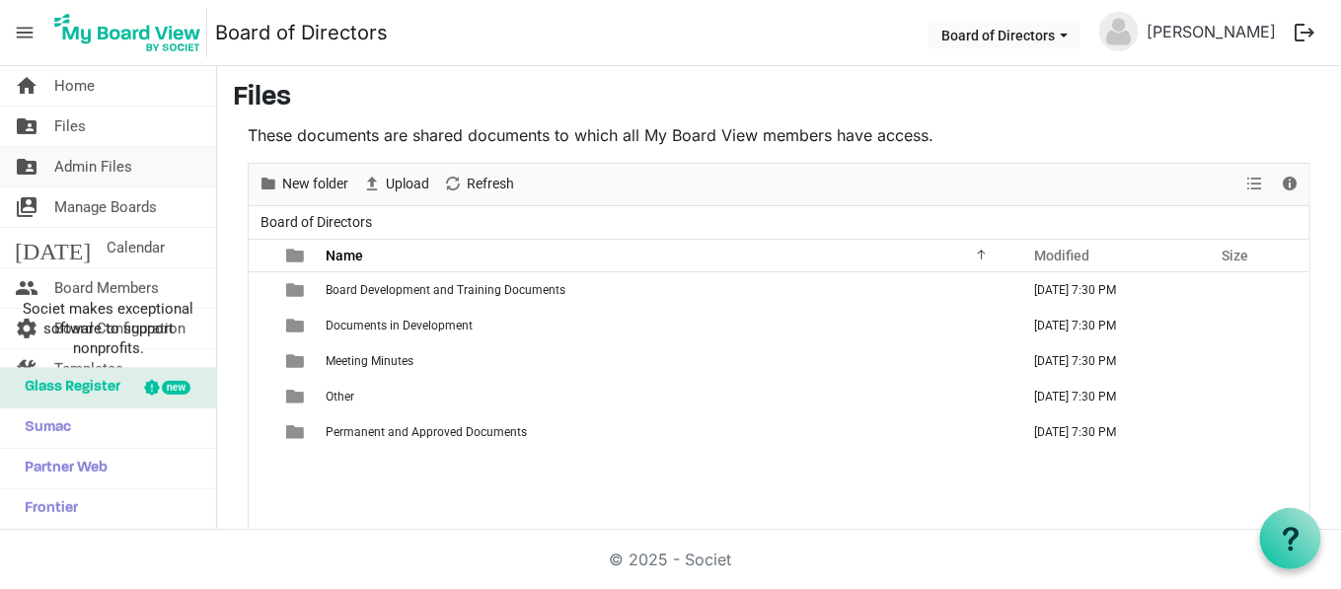
click at [51, 162] on link "folder_shared Admin Files" at bounding box center [108, 166] width 216 height 39
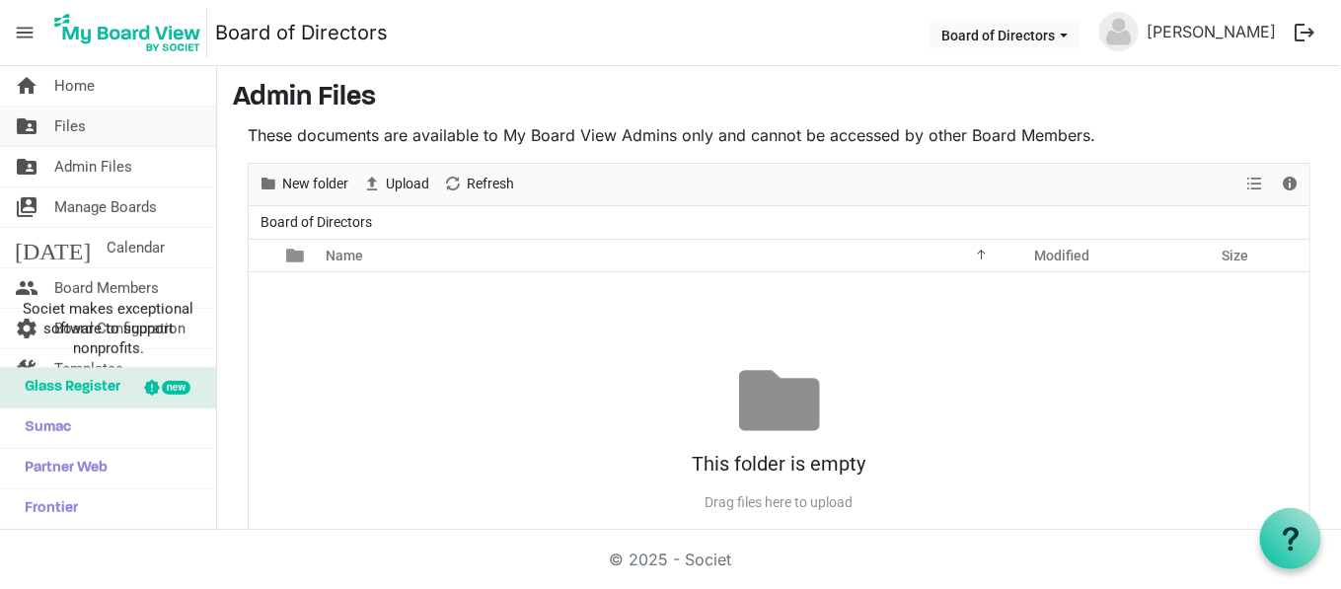
click at [65, 136] on span "Files" at bounding box center [70, 126] width 32 height 39
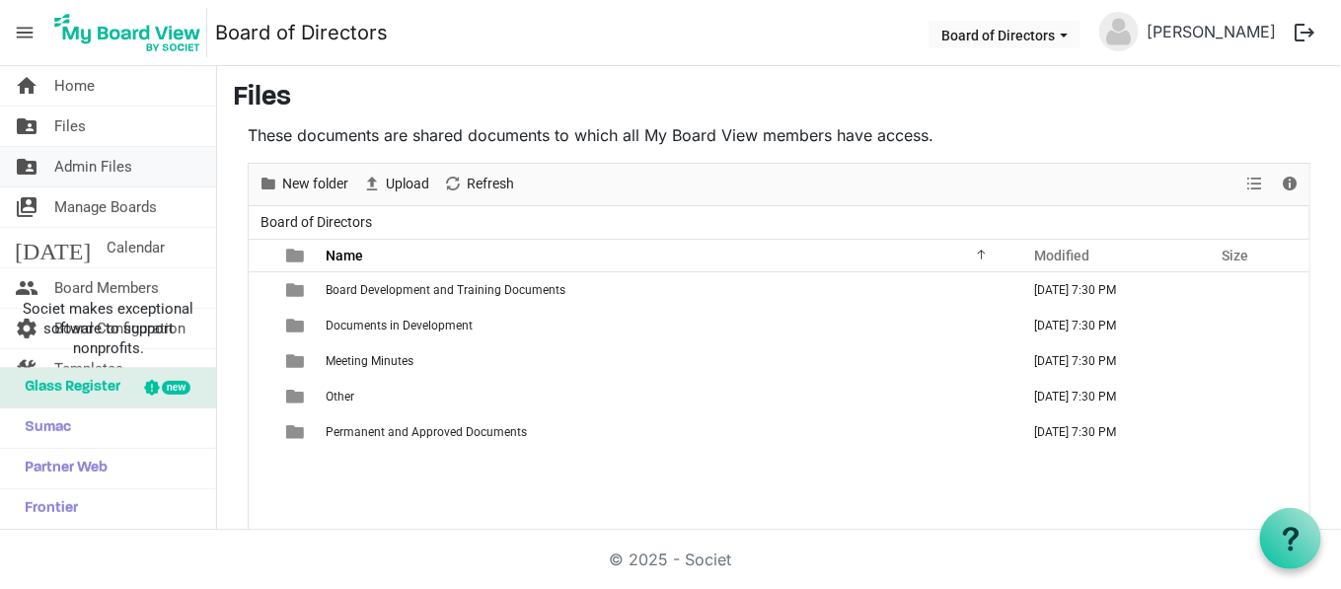
click at [66, 166] on span "Admin Files" at bounding box center [93, 166] width 78 height 39
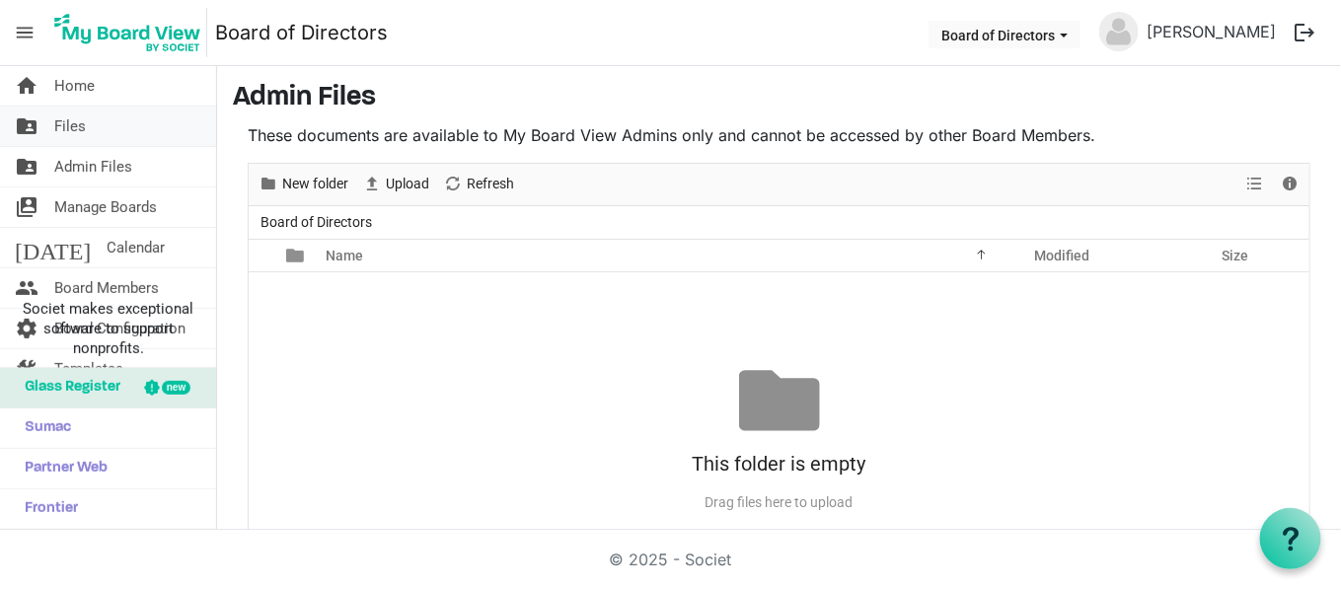
click at [71, 127] on span "Files" at bounding box center [70, 126] width 32 height 39
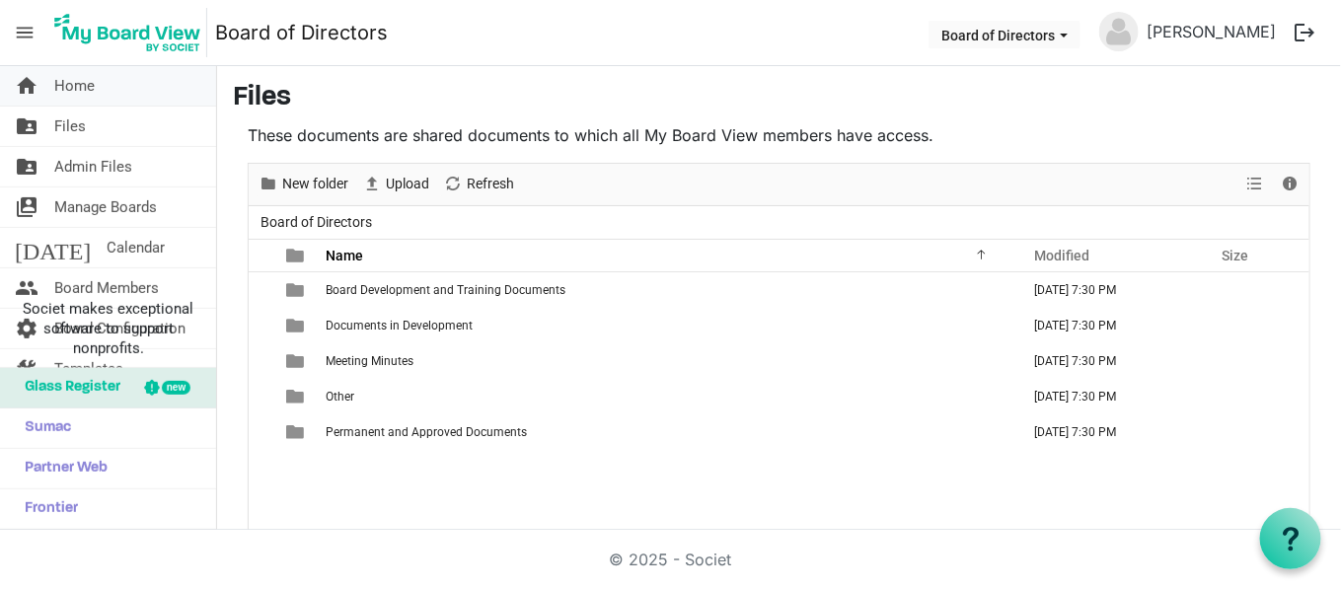
click at [78, 83] on span "Home" at bounding box center [74, 85] width 40 height 39
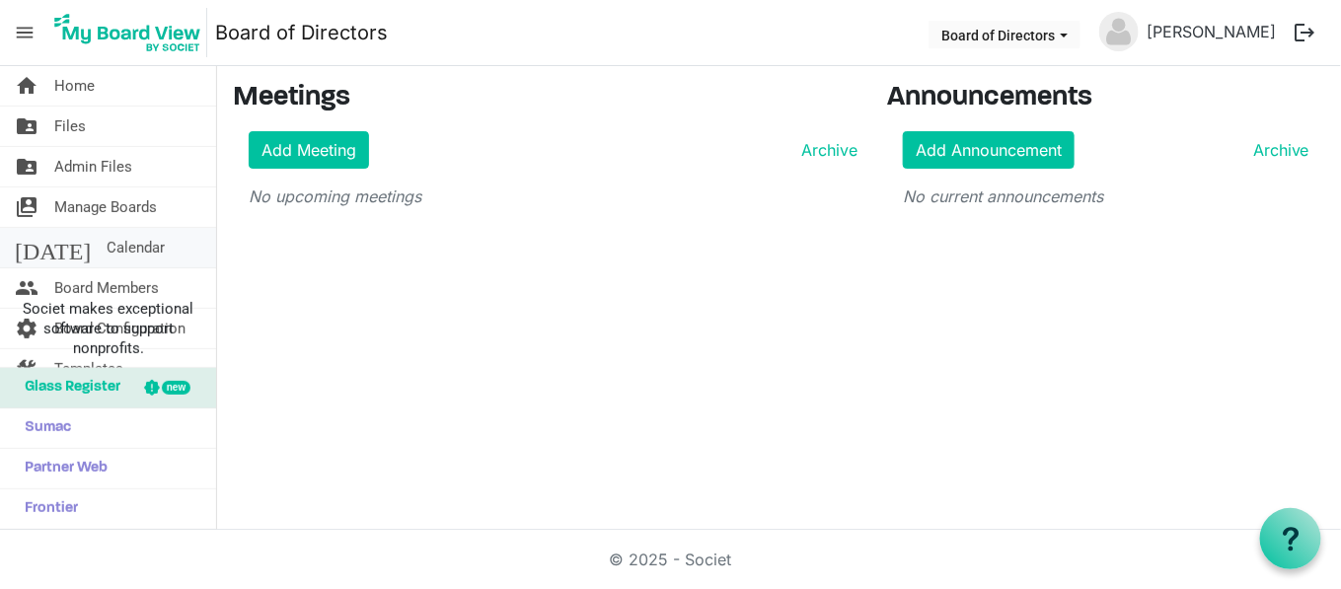
click at [113, 243] on link "today Calendar" at bounding box center [108, 247] width 216 height 39
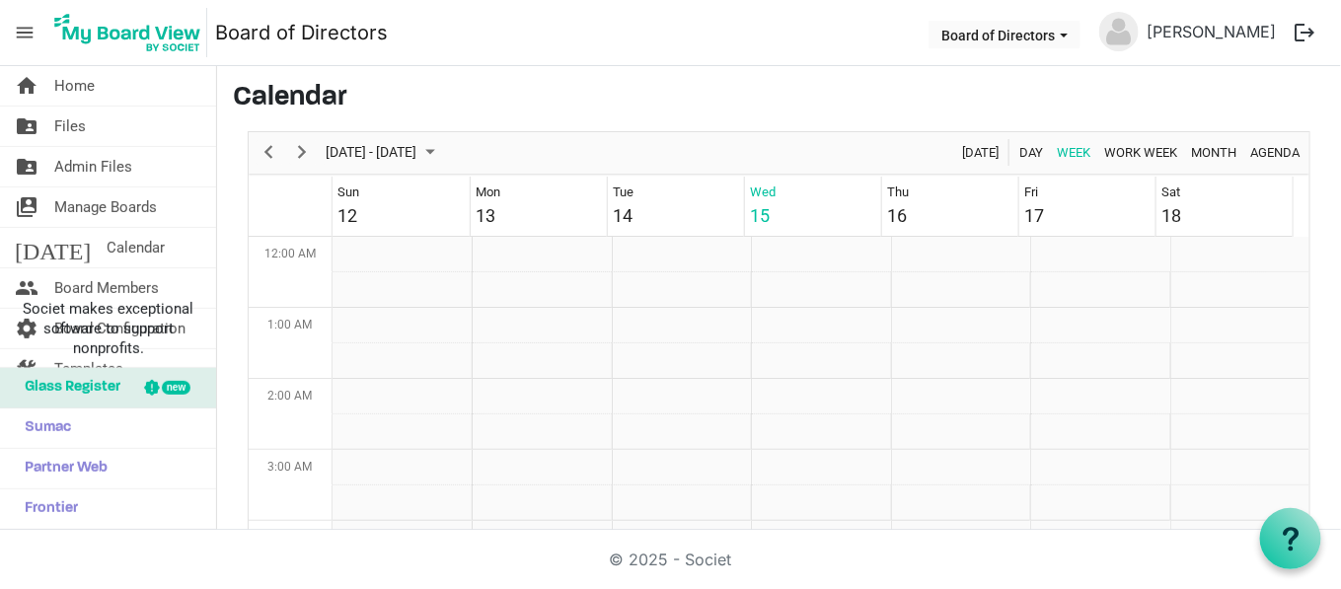
click at [113, 285] on span "Board Members" at bounding box center [106, 287] width 105 height 39
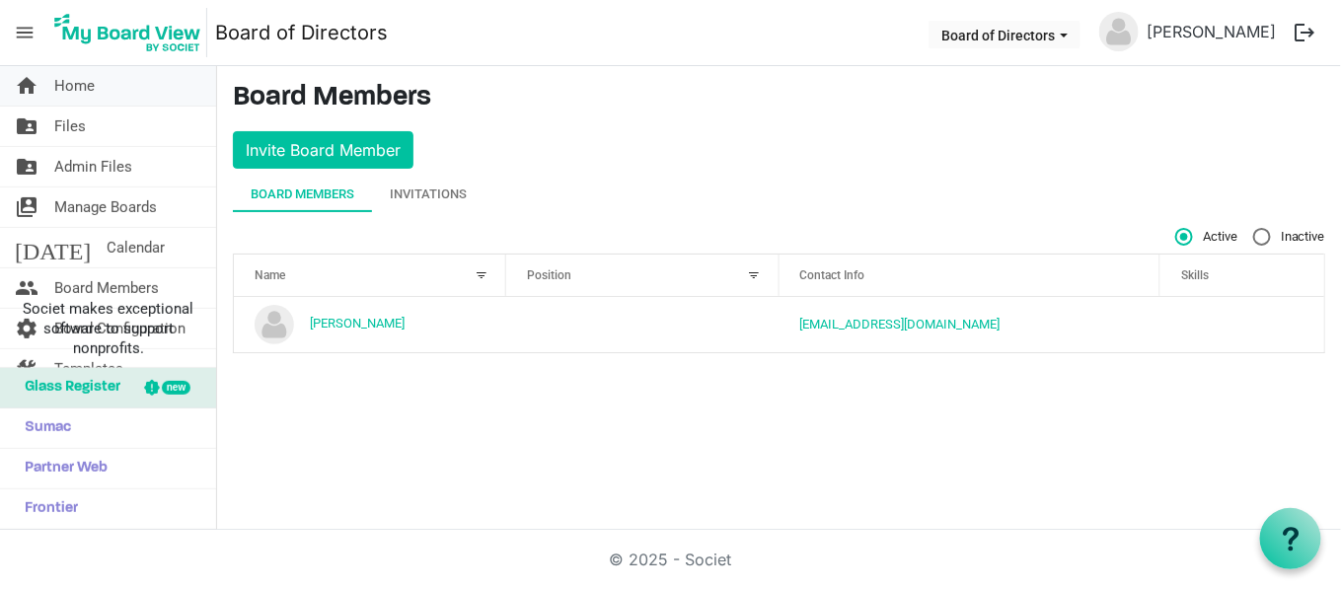
click at [74, 78] on span "Home" at bounding box center [74, 85] width 40 height 39
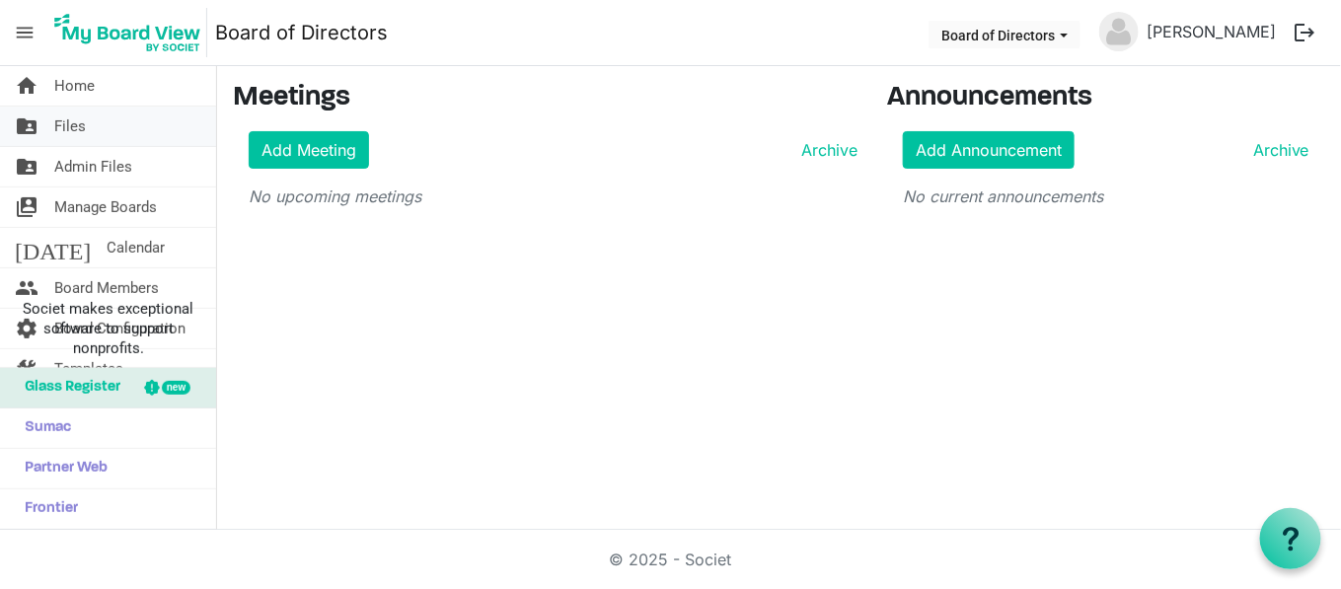
click at [88, 124] on link "folder_shared Files" at bounding box center [108, 126] width 216 height 39
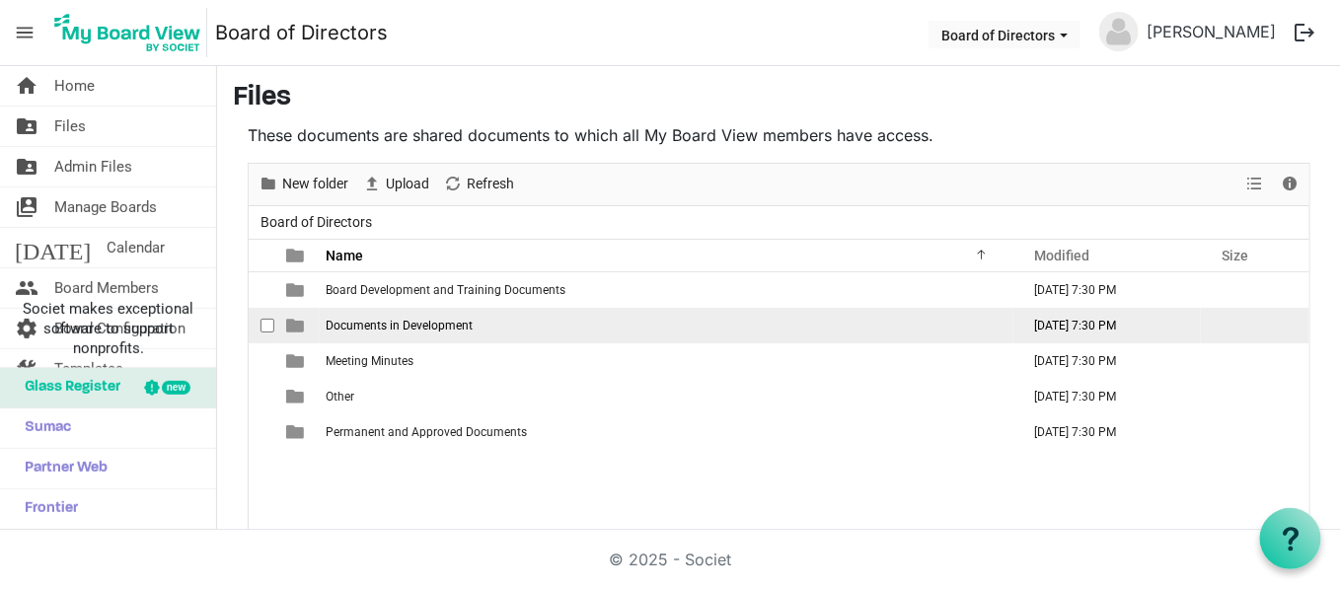
click at [435, 326] on span "Documents in Development" at bounding box center [399, 326] width 147 height 14
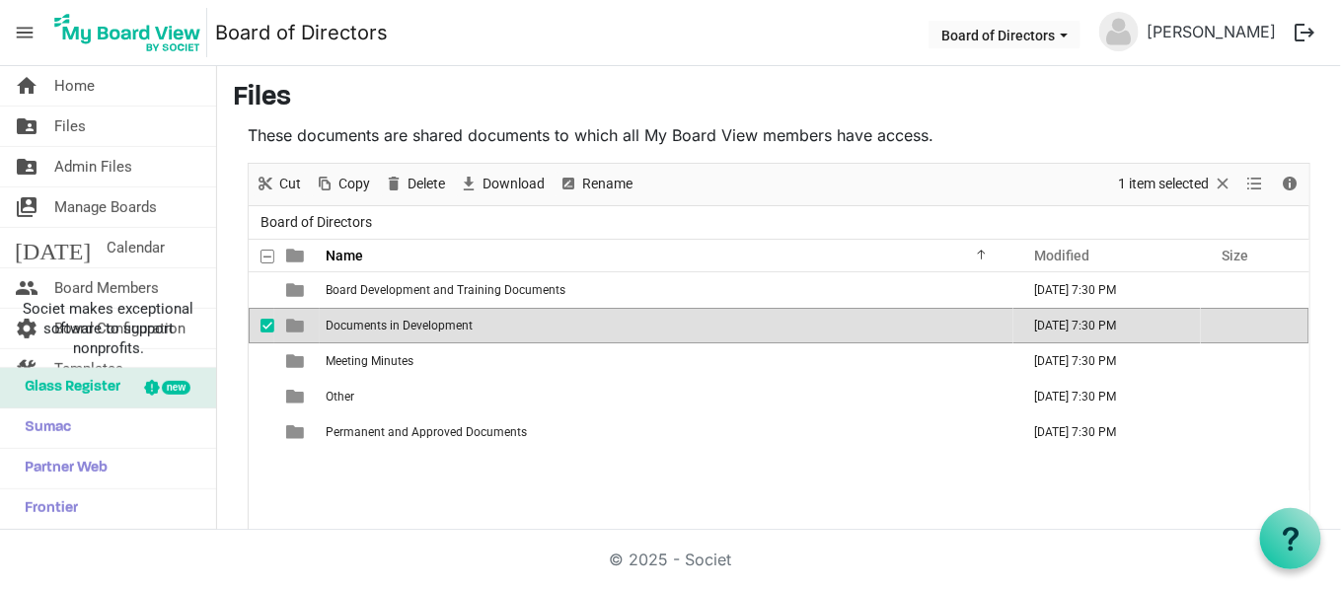
click at [435, 326] on span "Documents in Development" at bounding box center [399, 326] width 147 height 14
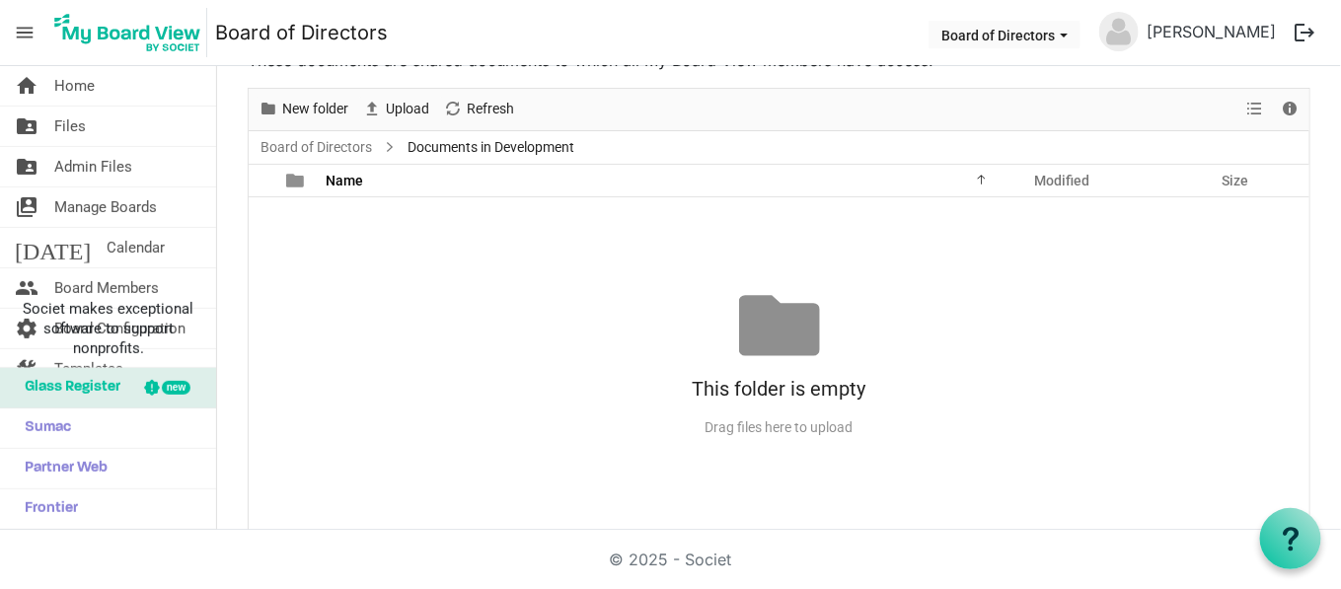
click at [444, 267] on div "No records to display This folder is empty Drag files here to upload" at bounding box center [779, 364] width 1061 height 335
click at [322, 110] on span "New folder" at bounding box center [315, 109] width 70 height 25
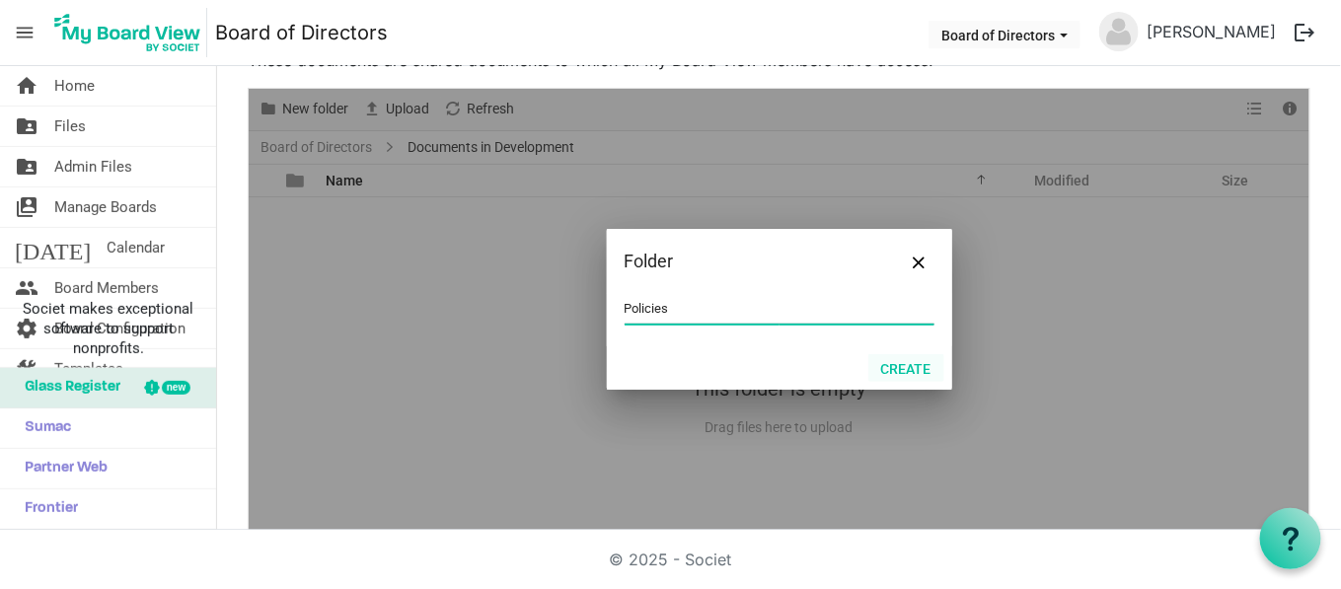
type input "Policies"
click at [918, 365] on button "Create" at bounding box center [906, 368] width 76 height 28
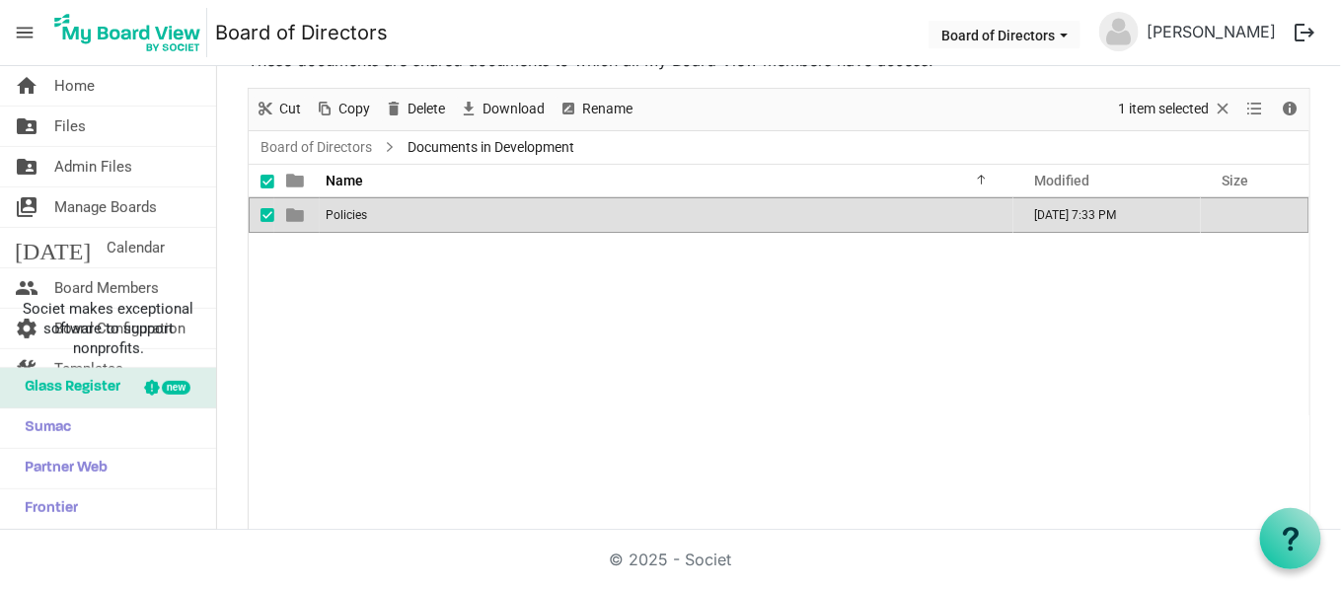
click at [464, 213] on td "Policies" at bounding box center [667, 215] width 694 height 36
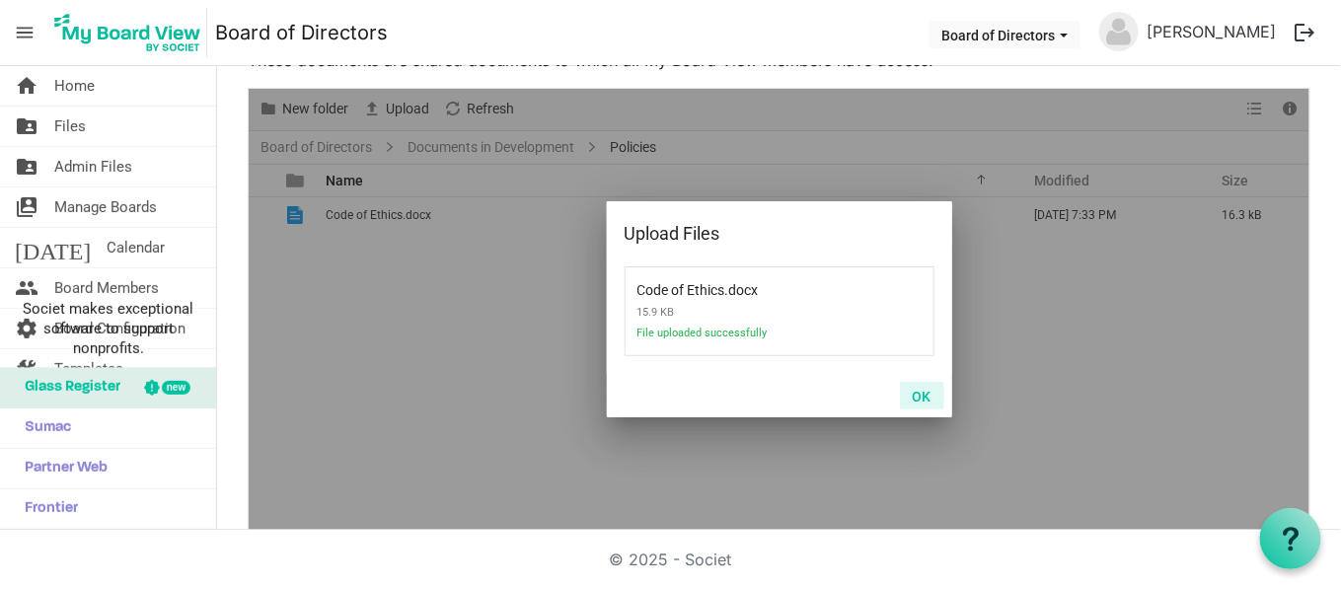
click at [912, 401] on button "OK" at bounding box center [922, 396] width 44 height 28
click at [910, 397] on button "OK" at bounding box center [922, 396] width 44 height 28
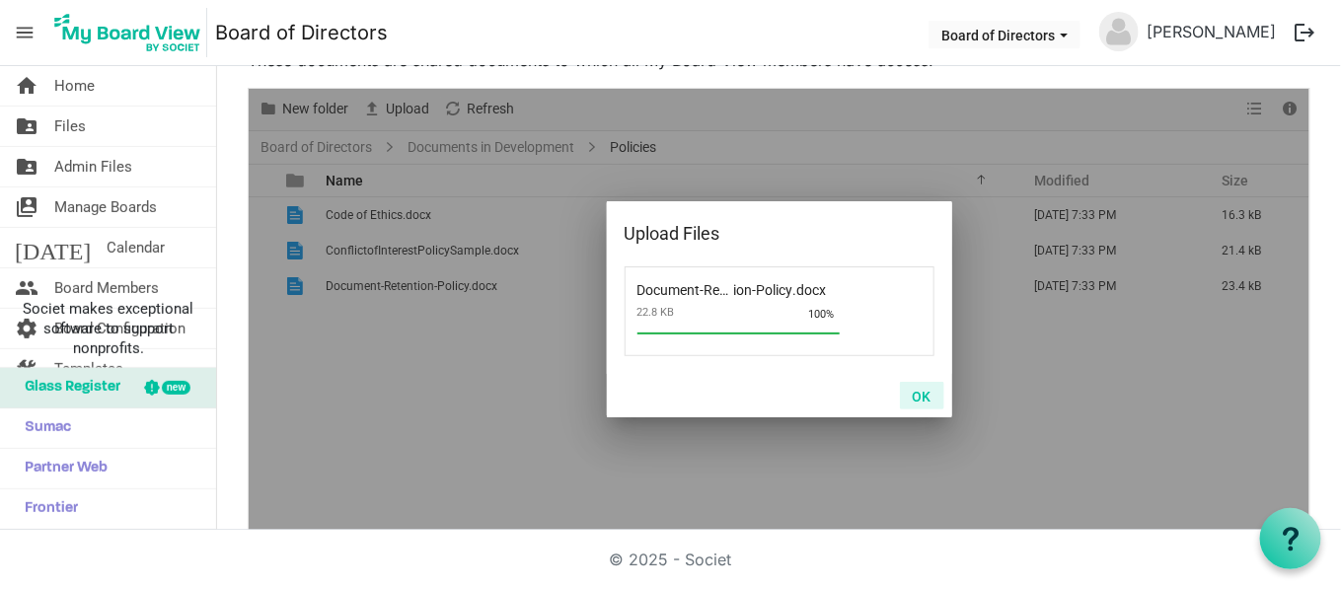
click at [906, 398] on button "OK" at bounding box center [922, 396] width 44 height 28
click at [912, 391] on button "OK" at bounding box center [922, 396] width 44 height 28
click at [907, 399] on button "OK" at bounding box center [922, 396] width 44 height 28
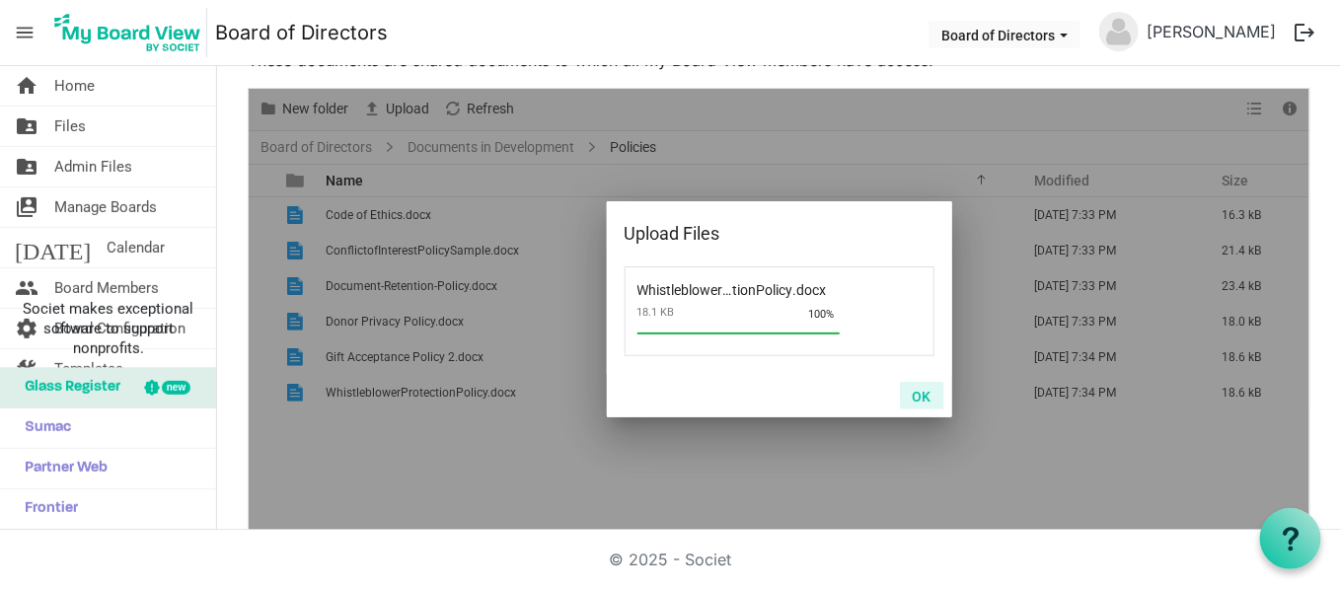
click at [915, 398] on button "OK" at bounding box center [922, 396] width 44 height 28
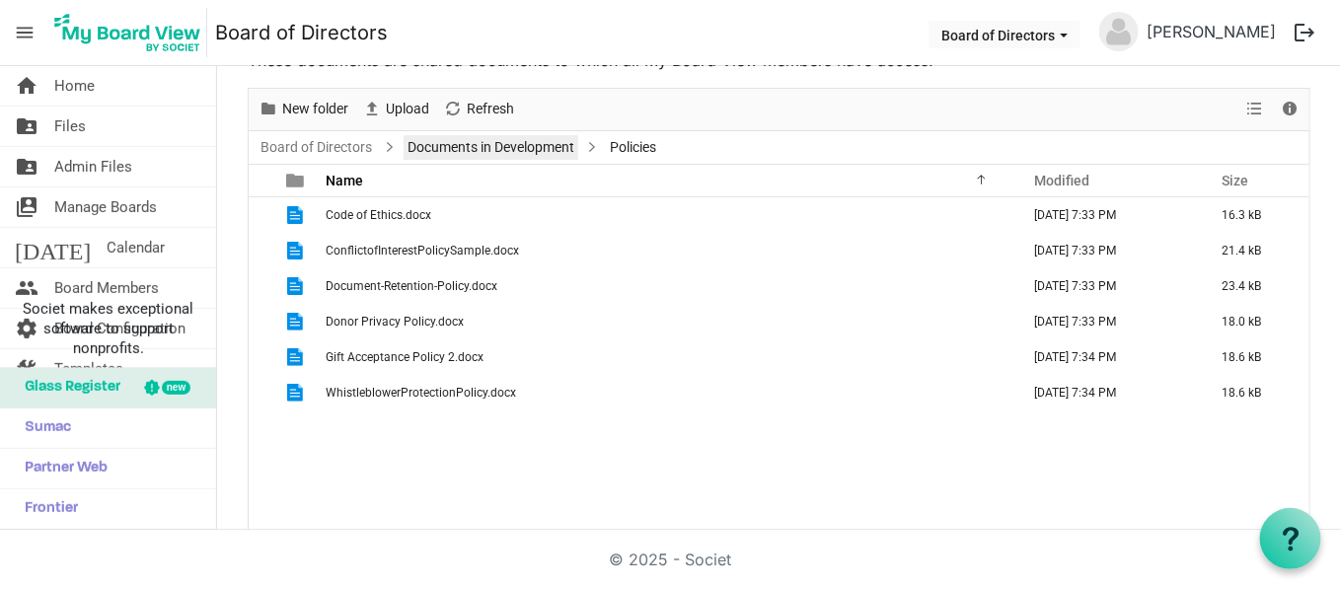
click at [443, 145] on link "Documents in Development" at bounding box center [491, 147] width 175 height 25
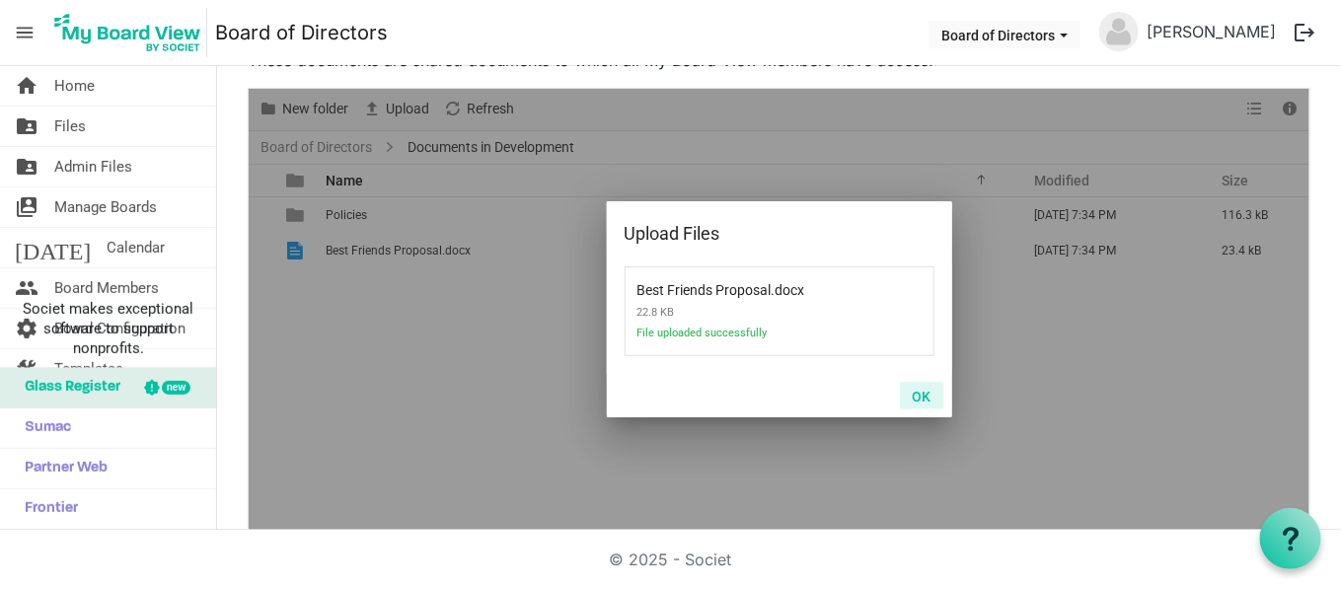
click at [925, 398] on button "OK" at bounding box center [922, 396] width 44 height 28
click at [910, 395] on button "OK" at bounding box center [922, 396] width 44 height 28
click at [908, 399] on button "OK" at bounding box center [922, 396] width 44 height 28
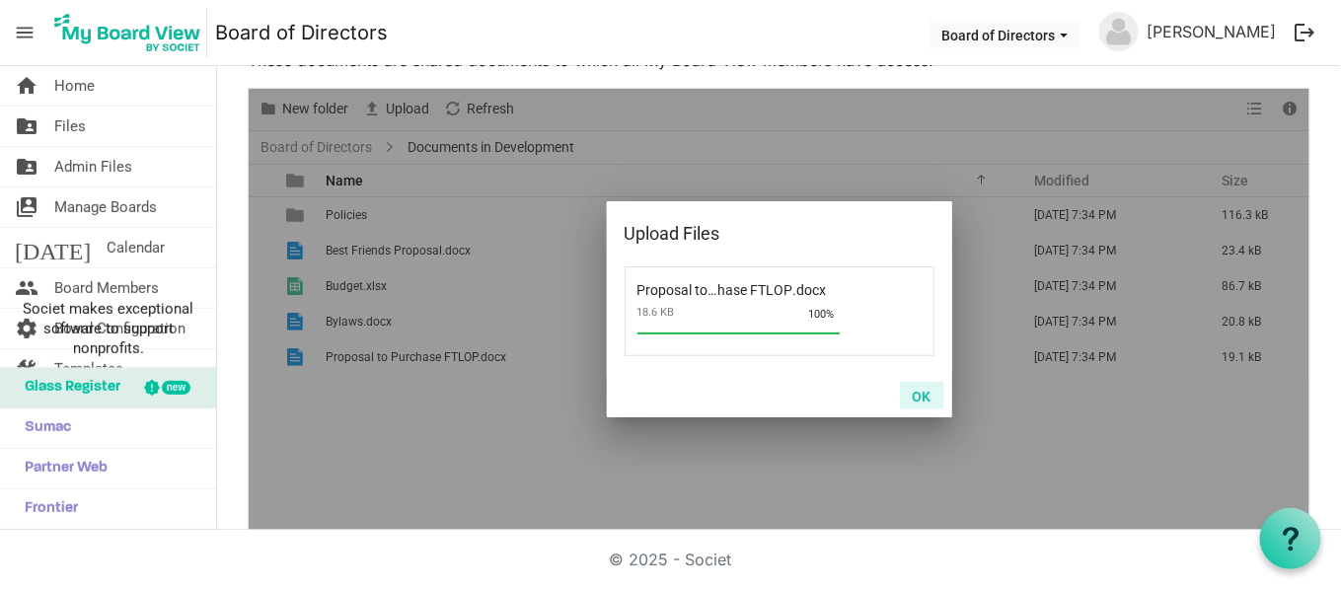
click at [925, 392] on button "OK" at bounding box center [922, 396] width 44 height 28
click at [930, 392] on button "OK" at bounding box center [922, 396] width 44 height 28
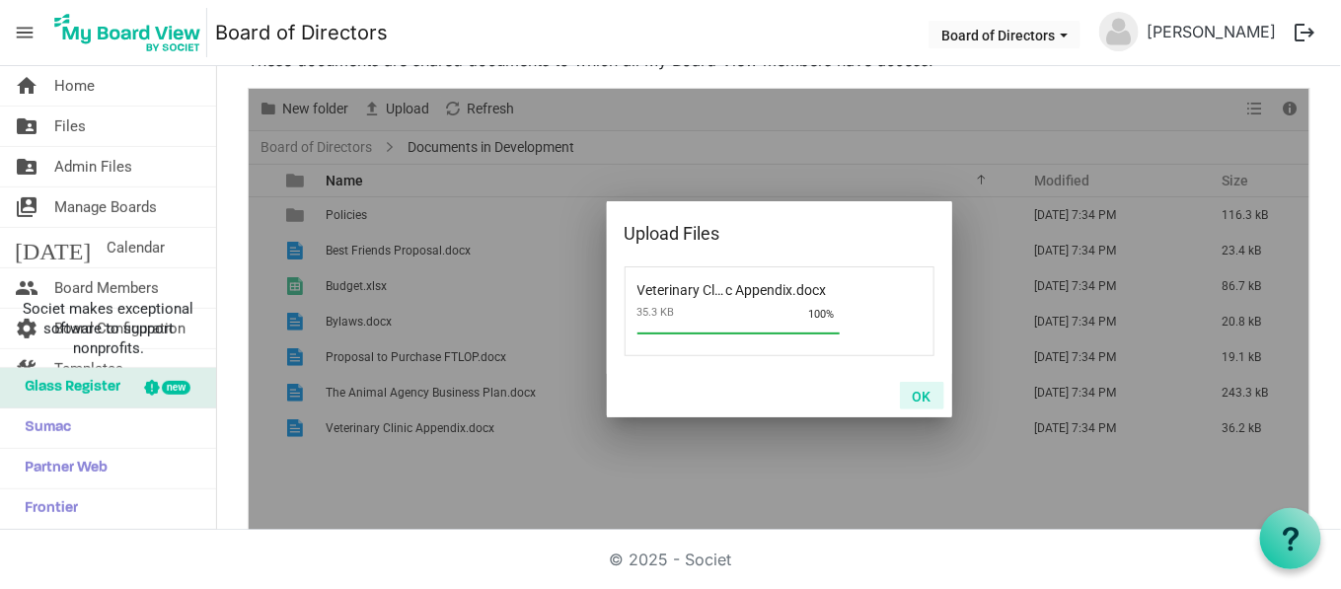
click at [900, 400] on button "OK" at bounding box center [922, 396] width 44 height 28
click at [920, 387] on button "OK" at bounding box center [922, 396] width 44 height 28
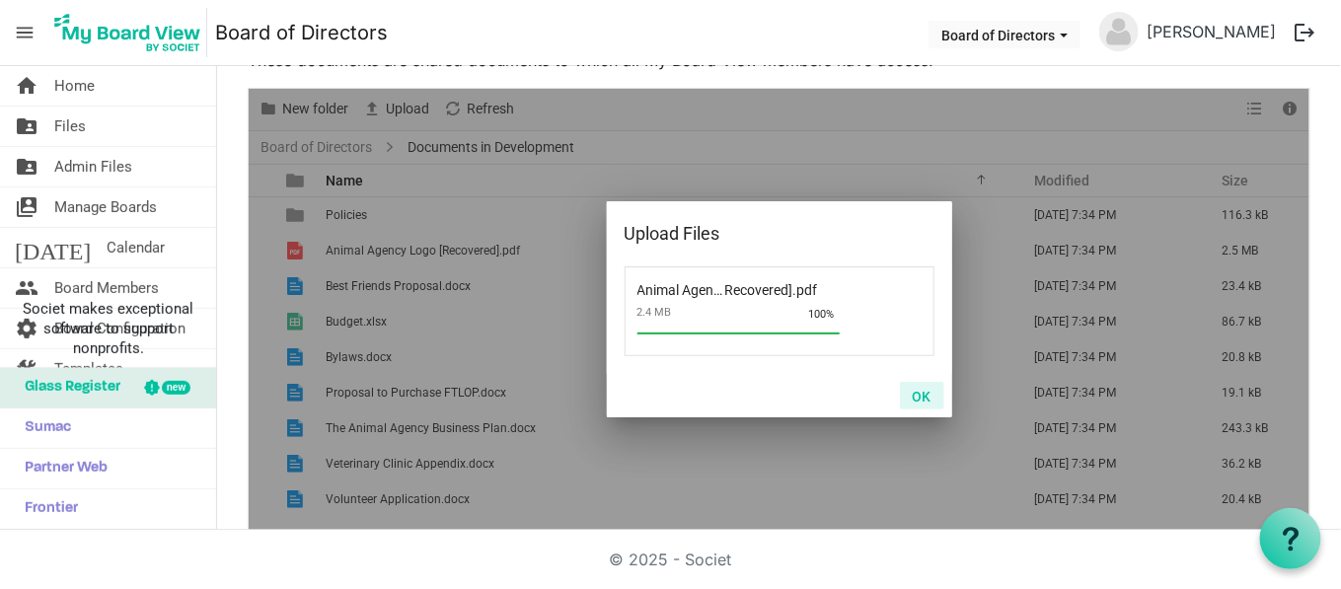
click at [919, 394] on button "OK" at bounding box center [922, 396] width 44 height 28
click at [907, 392] on button "OK" at bounding box center [922, 396] width 44 height 28
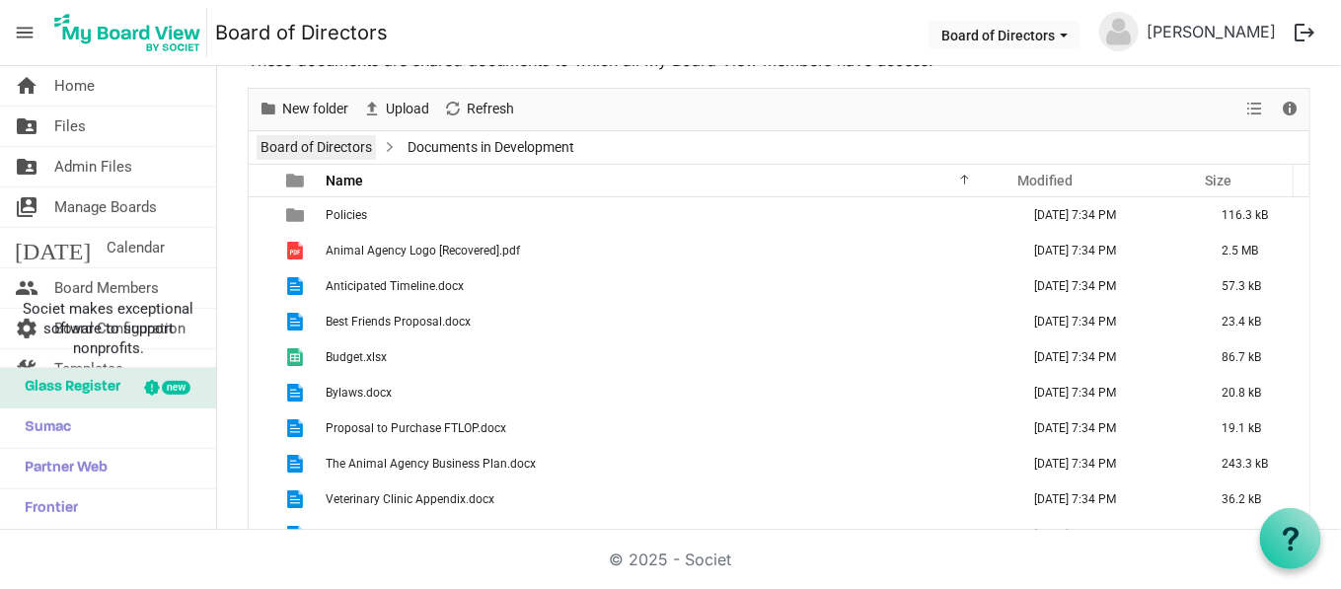
click at [338, 148] on link "Board of Directors" at bounding box center [316, 147] width 119 height 25
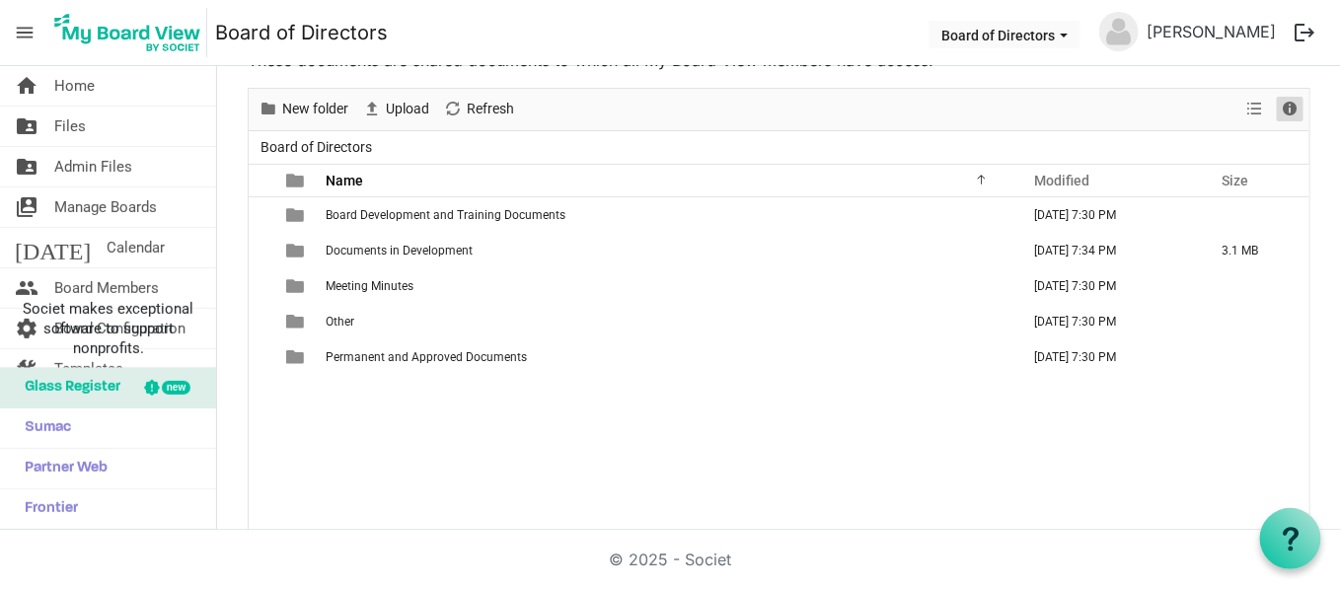
click at [1278, 102] on span "Details" at bounding box center [1290, 109] width 24 height 25
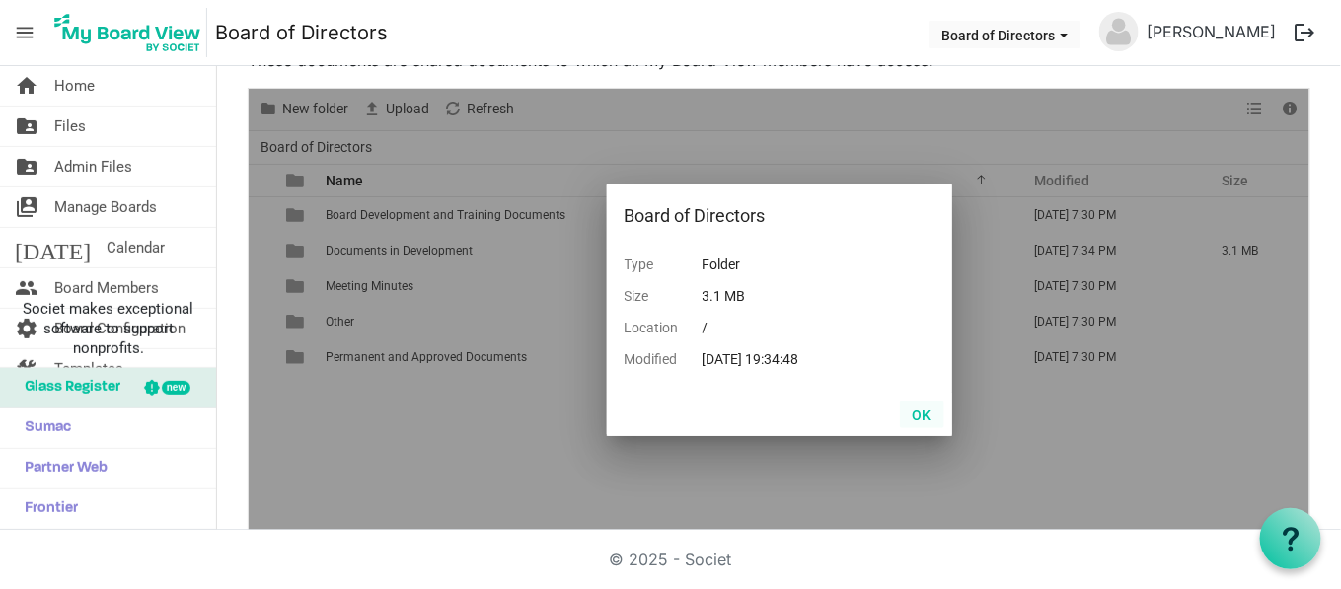
click at [900, 407] on button "OK" at bounding box center [922, 415] width 44 height 28
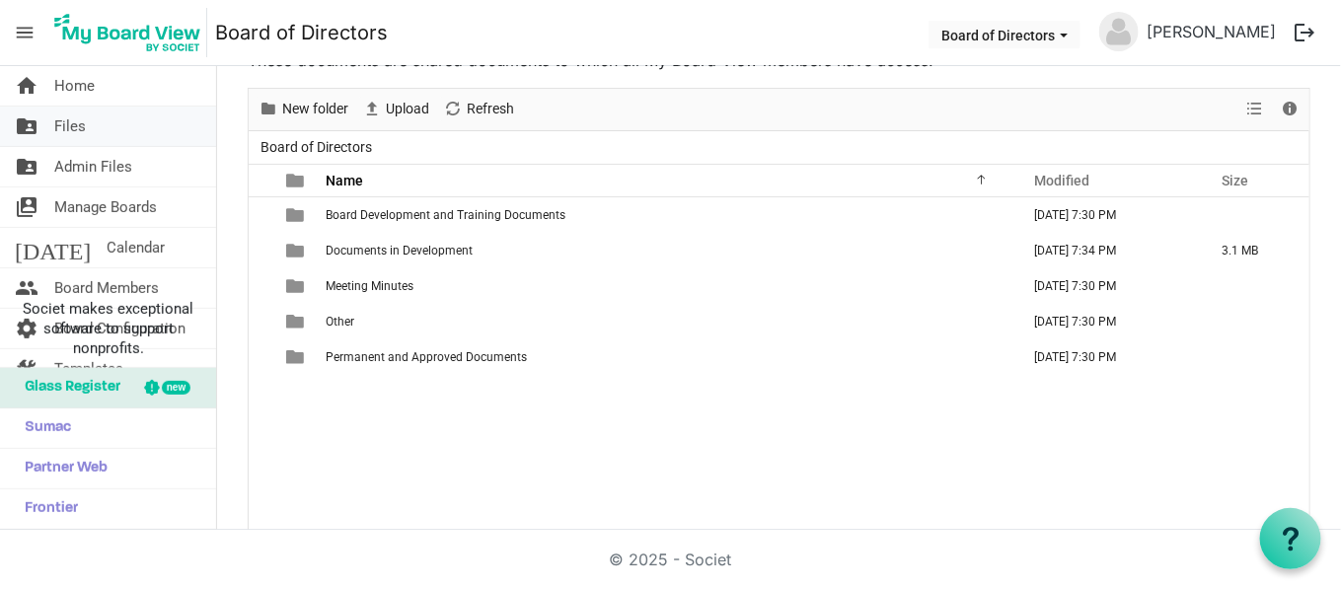
click at [127, 119] on link "folder_shared Files" at bounding box center [108, 126] width 216 height 39
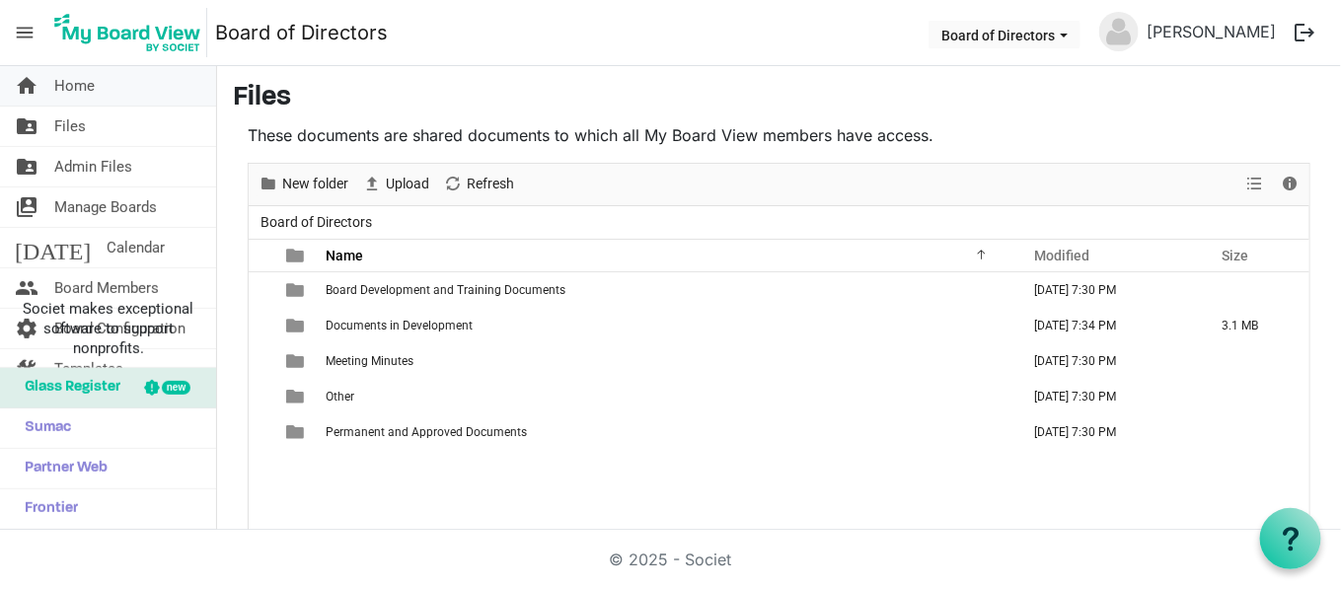
click at [124, 96] on link "home Home" at bounding box center [108, 85] width 216 height 39
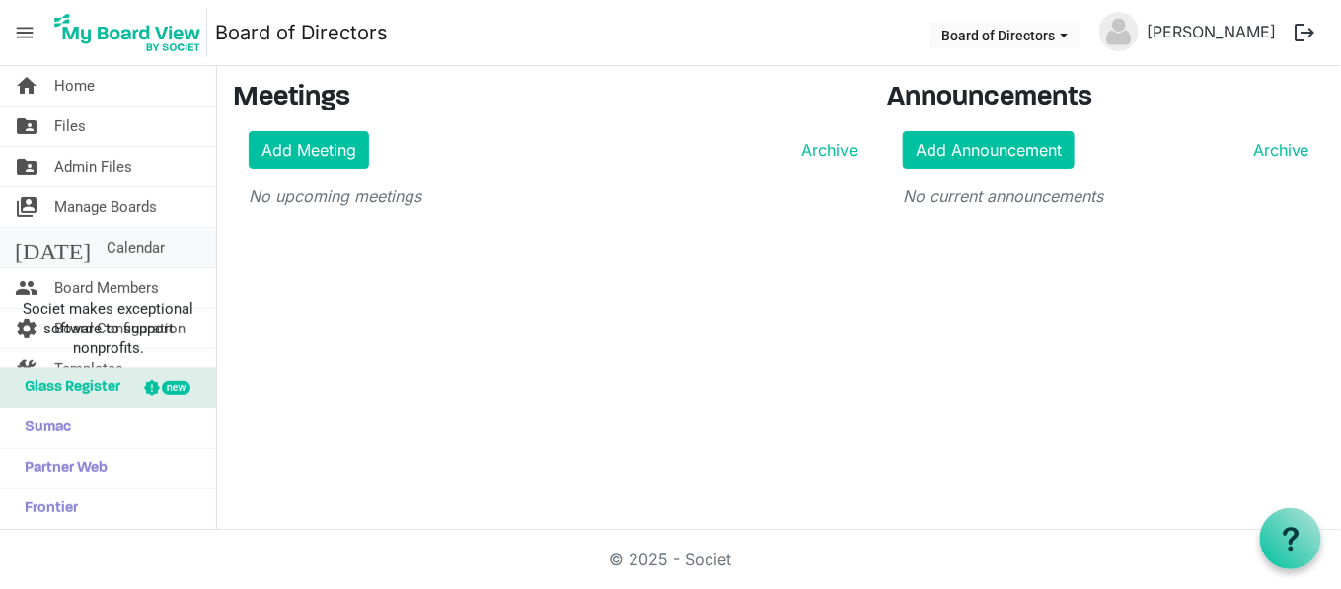
click at [107, 244] on span "Calendar" at bounding box center [136, 247] width 58 height 39
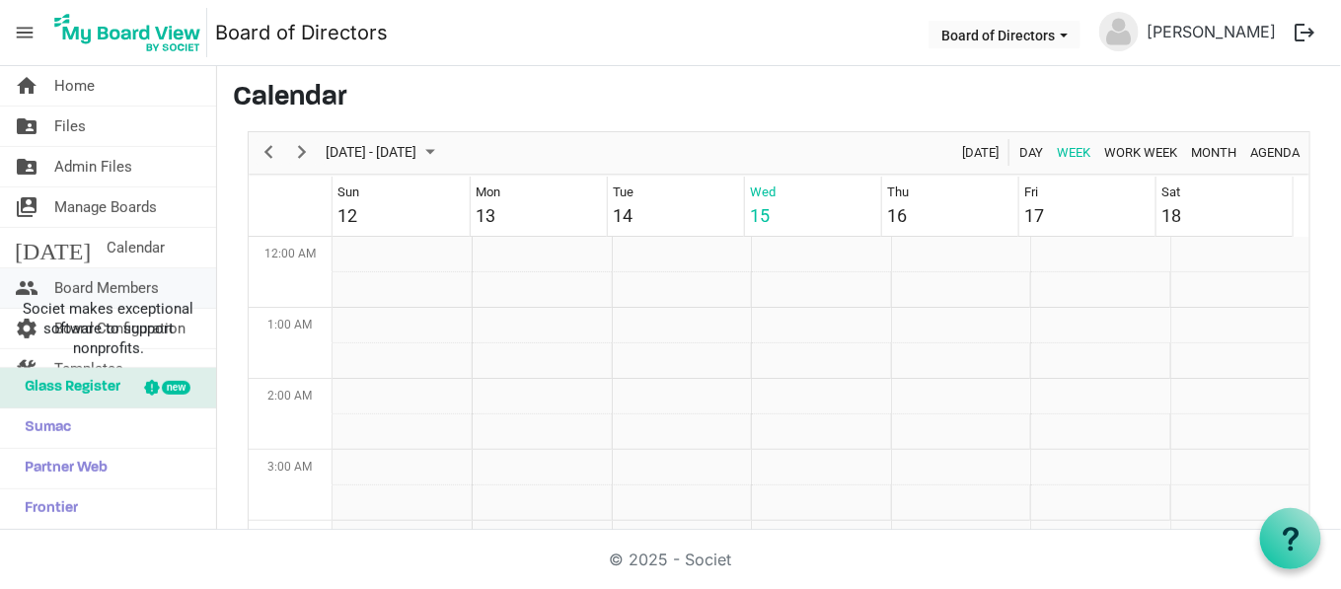
scroll to position [639, 0]
click at [122, 207] on span "Manage Boards" at bounding box center [105, 207] width 103 height 39
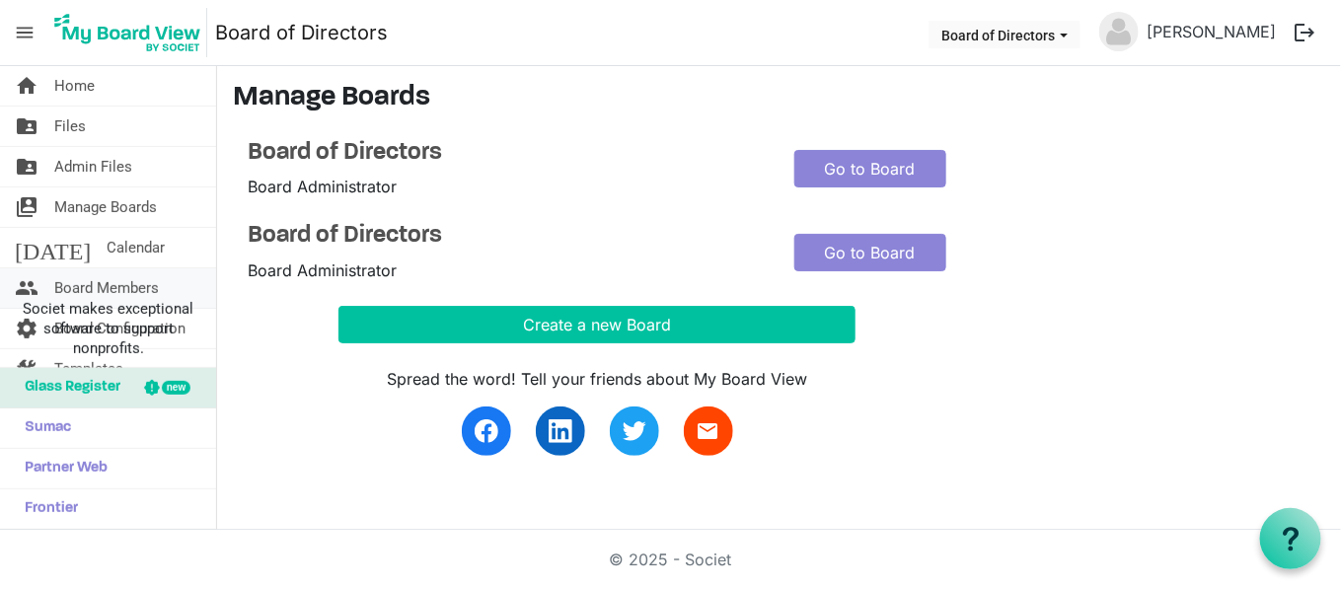
click at [121, 275] on span "Board Members" at bounding box center [106, 287] width 105 height 39
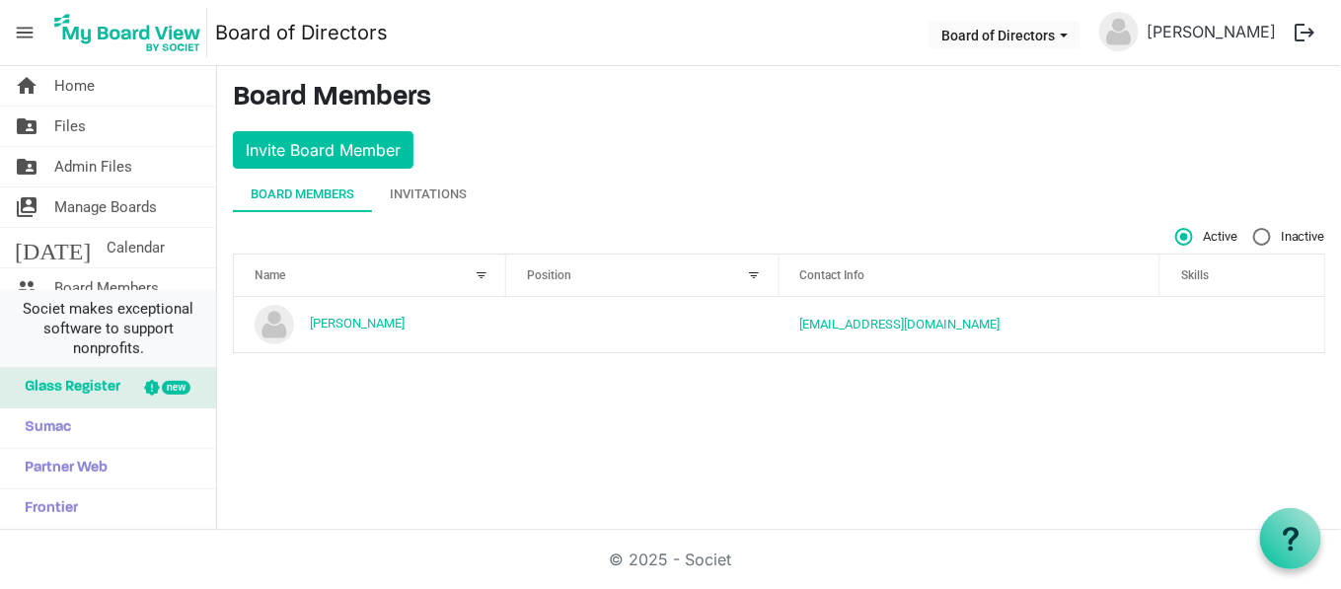
click at [97, 329] on span "Societ makes exceptional software to support nonprofits." at bounding box center [108, 328] width 198 height 59
click at [174, 316] on span "Societ makes exceptional software to support nonprofits." at bounding box center [108, 328] width 198 height 59
click at [150, 302] on span "Societ makes exceptional software to support nonprofits." at bounding box center [108, 328] width 198 height 59
click at [33, 31] on span "menu" at bounding box center [25, 33] width 38 height 38
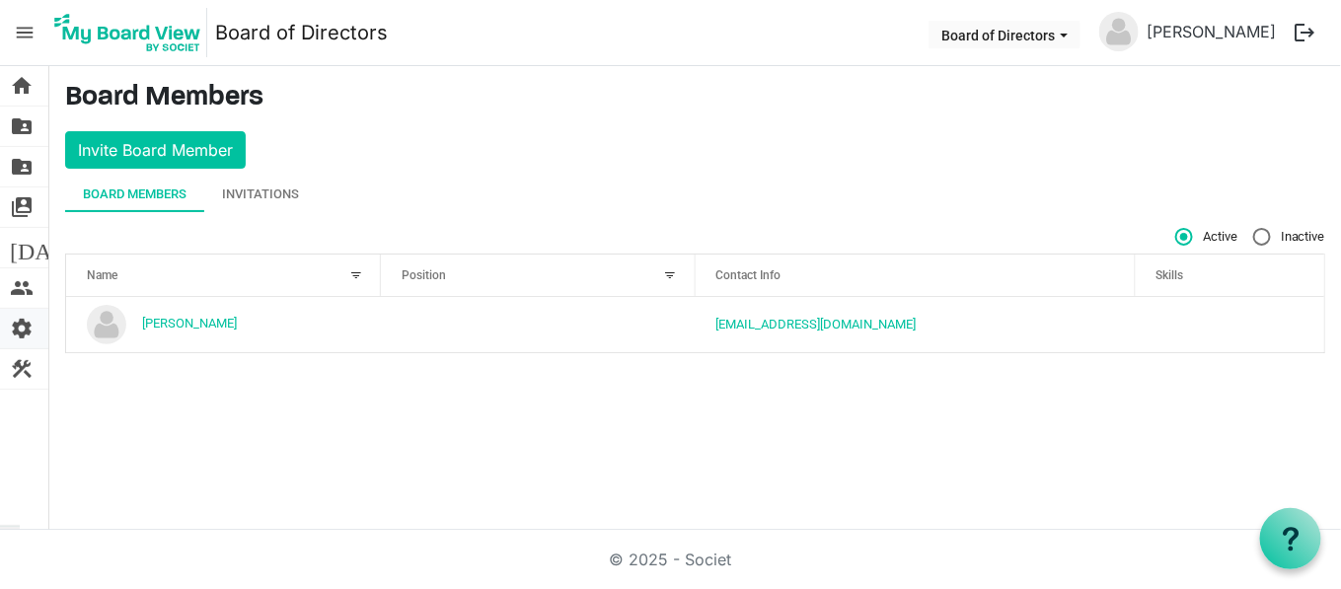
click at [16, 327] on span "settings" at bounding box center [22, 328] width 24 height 39
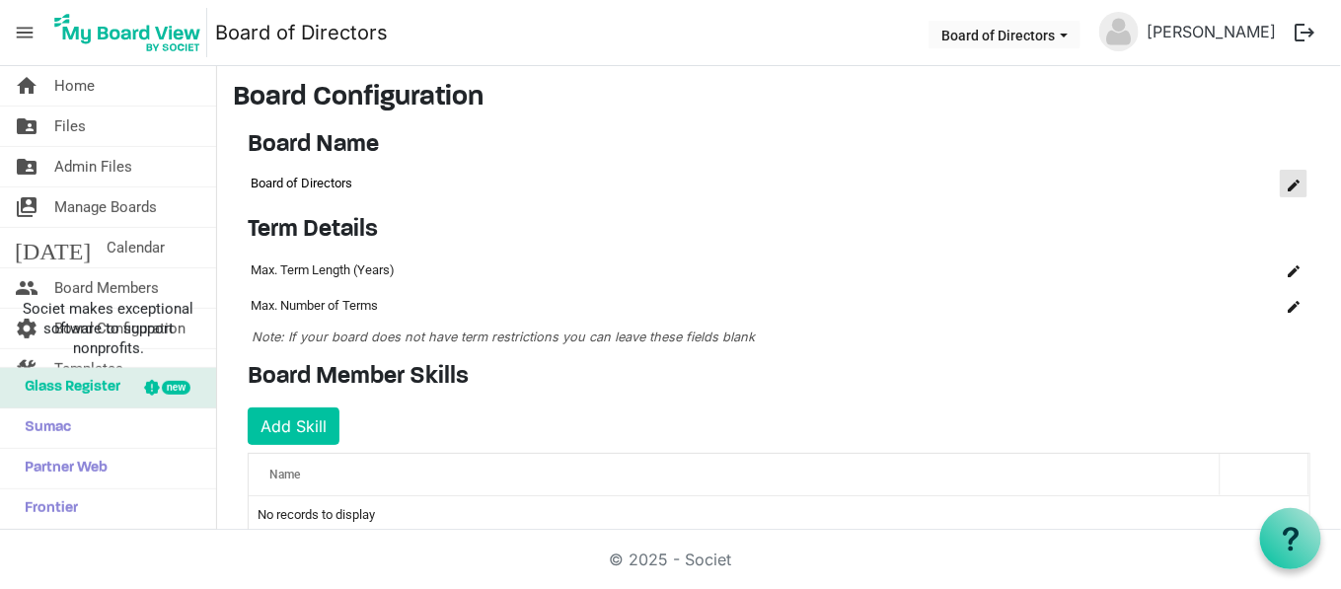
click at [1288, 180] on span "is Command column column header" at bounding box center [1294, 186] width 12 height 12
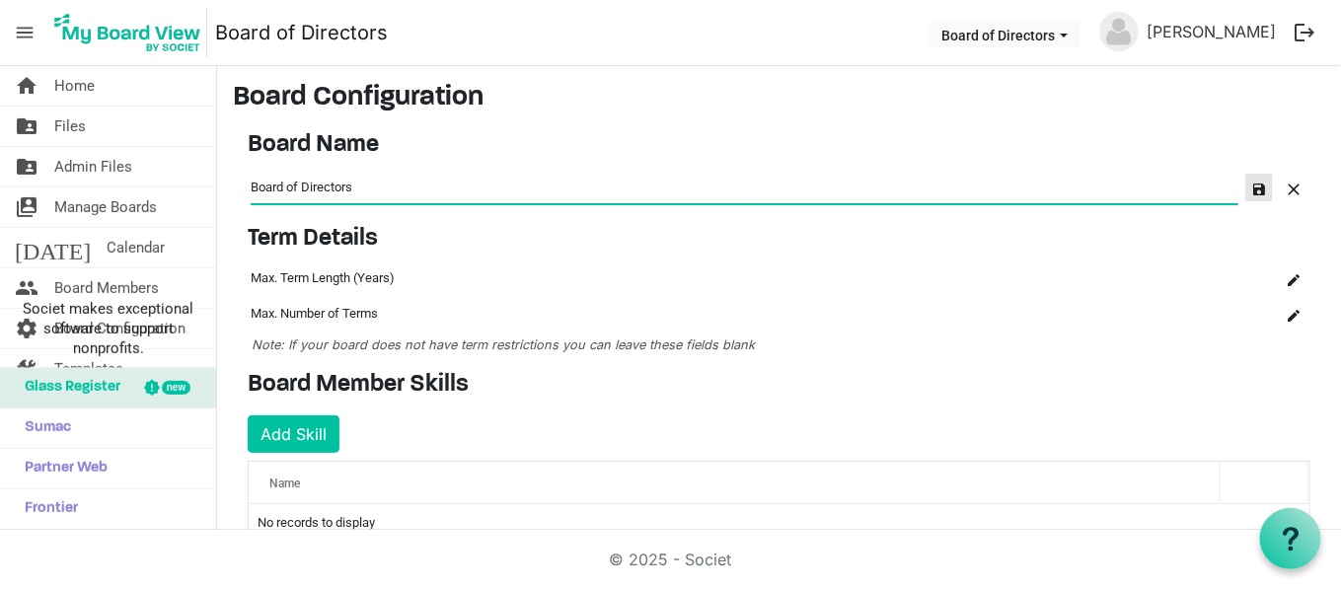
click at [1252, 188] on button "button" at bounding box center [1259, 188] width 28 height 28
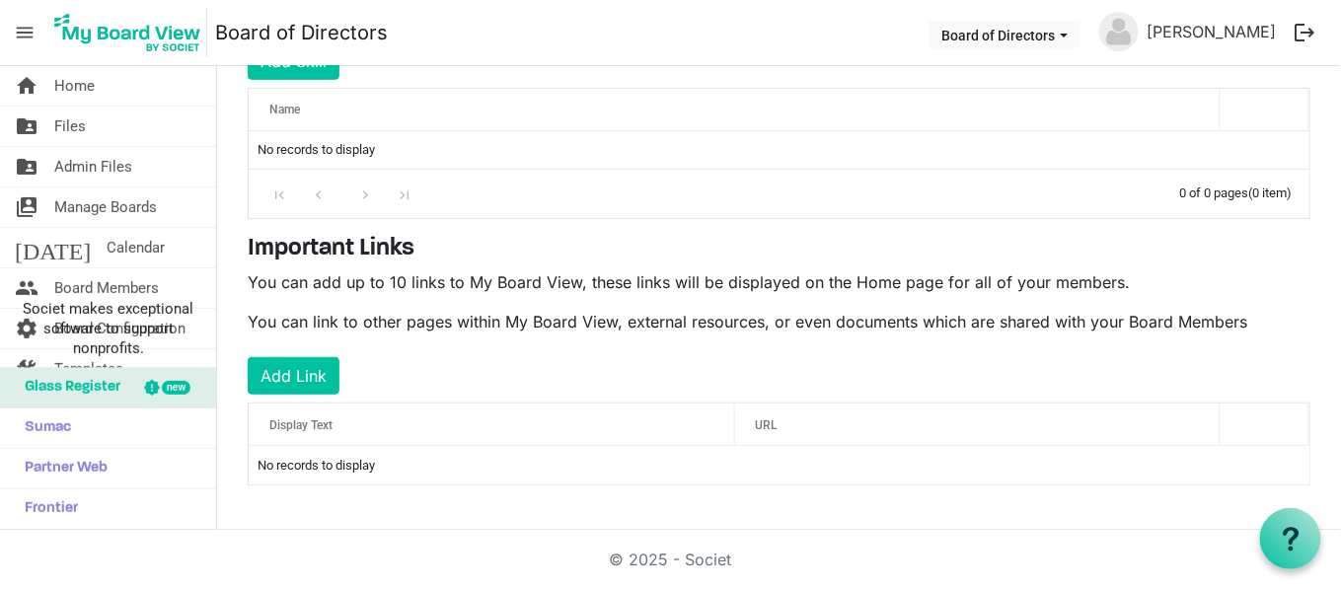
scroll to position [366, 0]
click at [31, 42] on span "menu" at bounding box center [25, 33] width 38 height 38
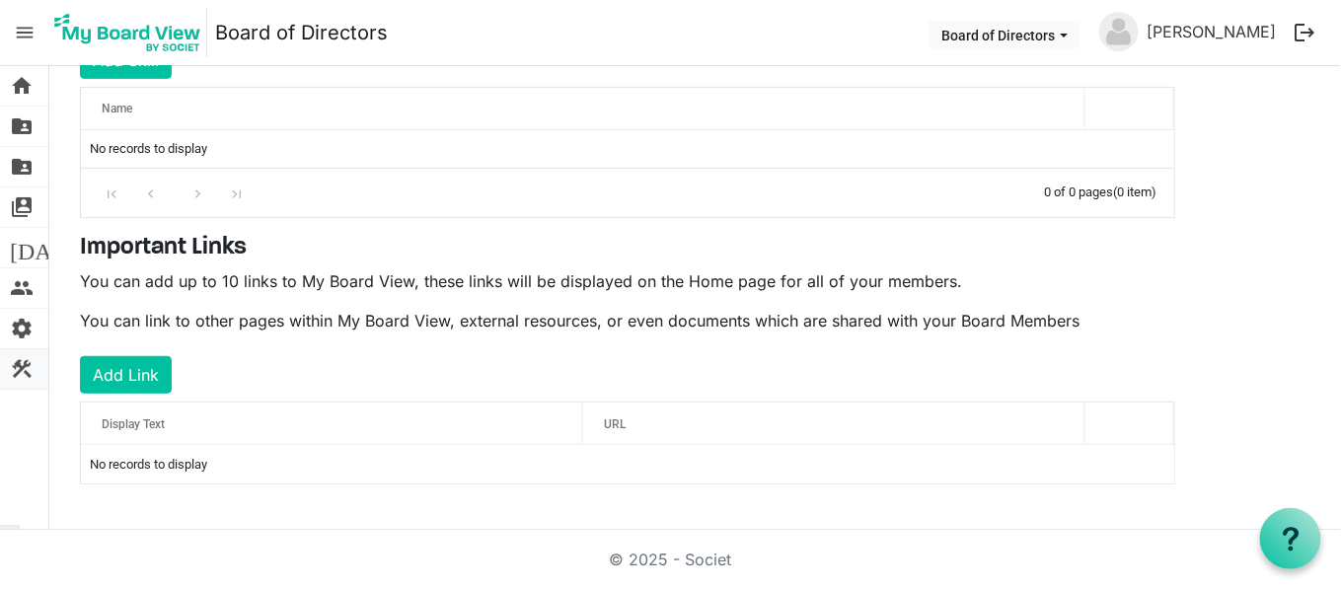
click at [21, 374] on span "construction" at bounding box center [22, 368] width 24 height 39
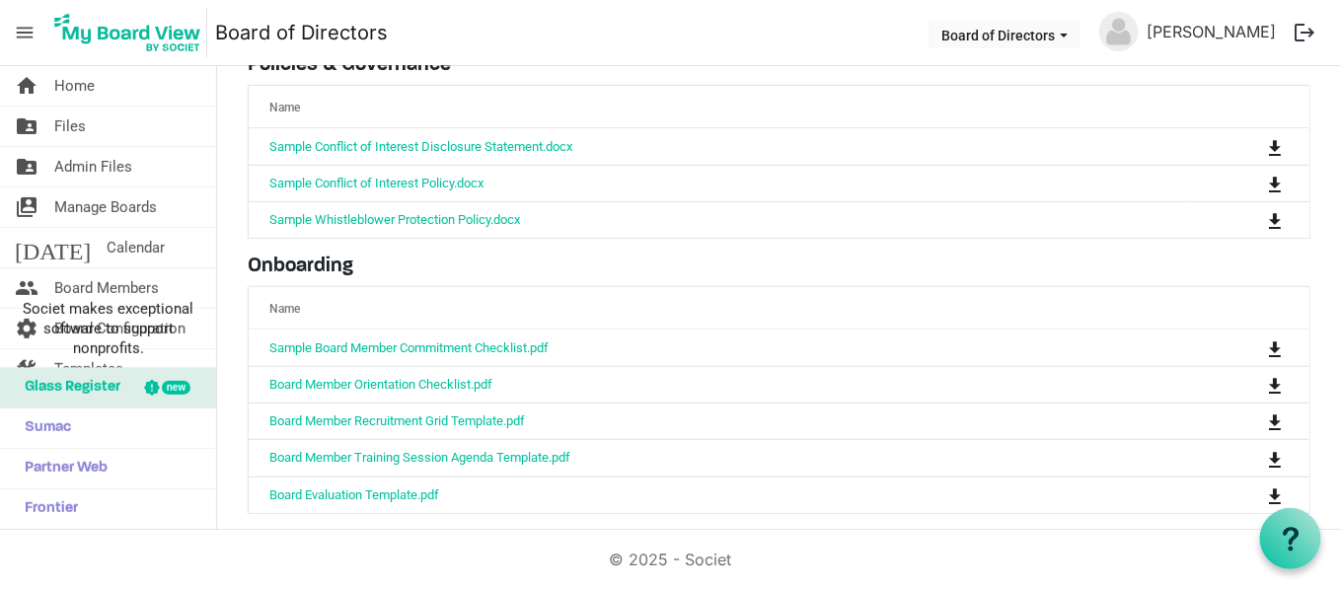
scroll to position [325, 0]
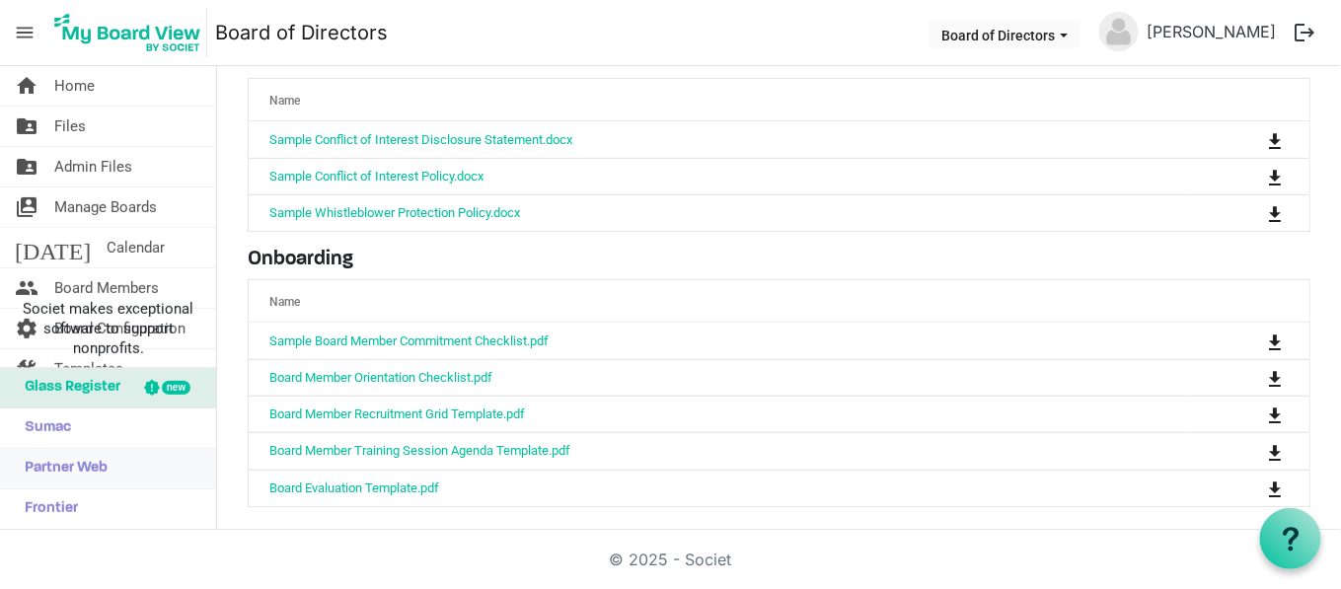
click at [57, 479] on span "Partner Web" at bounding box center [61, 468] width 93 height 39
